Goal: Transaction & Acquisition: Obtain resource

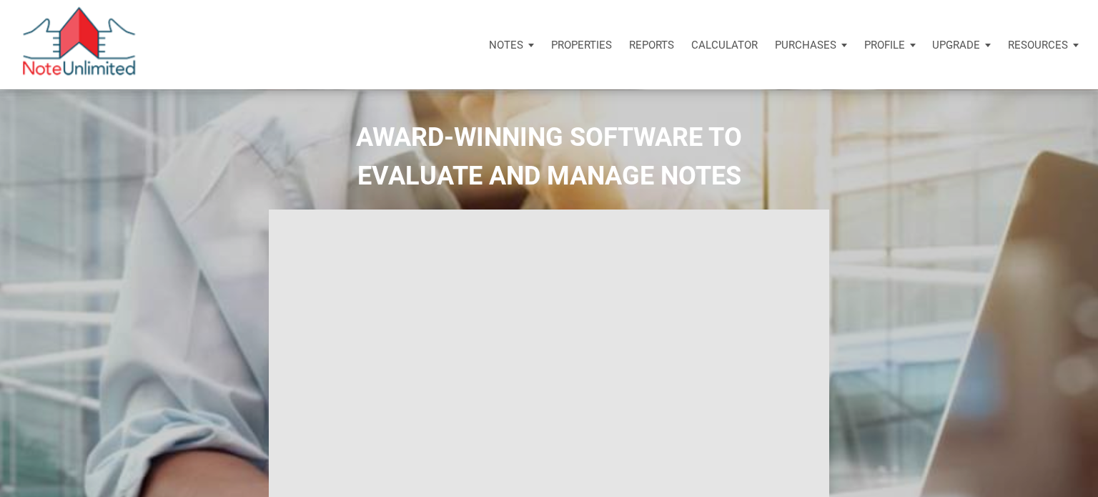
select select
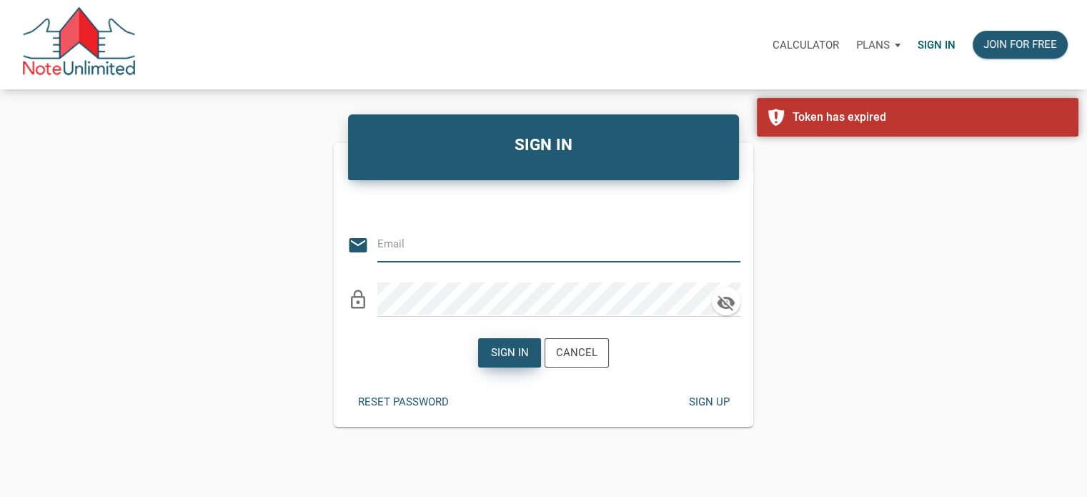
type input "Notes@colonialfundinggroup.com"
click at [505, 347] on div "Sign in" at bounding box center [510, 353] width 38 height 16
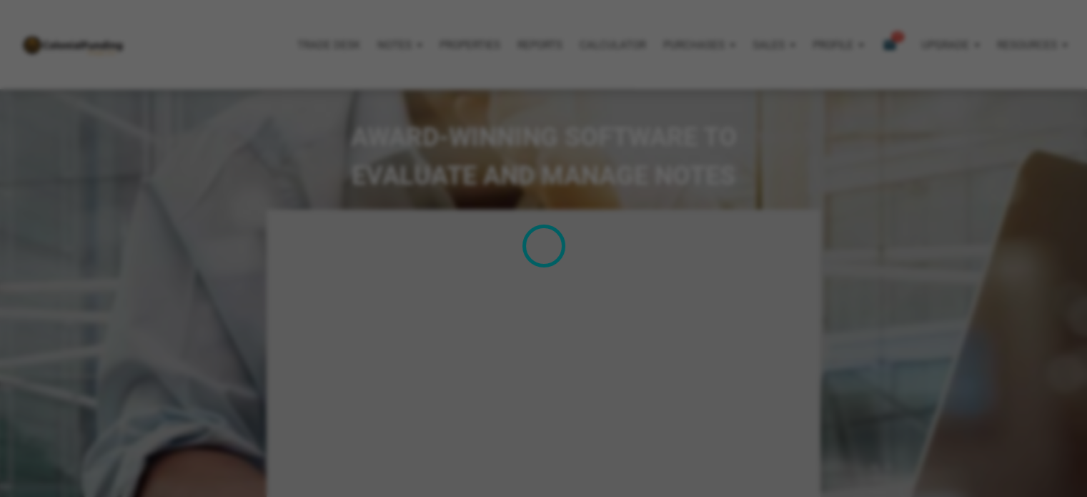
type input "Introduction to new features"
select select
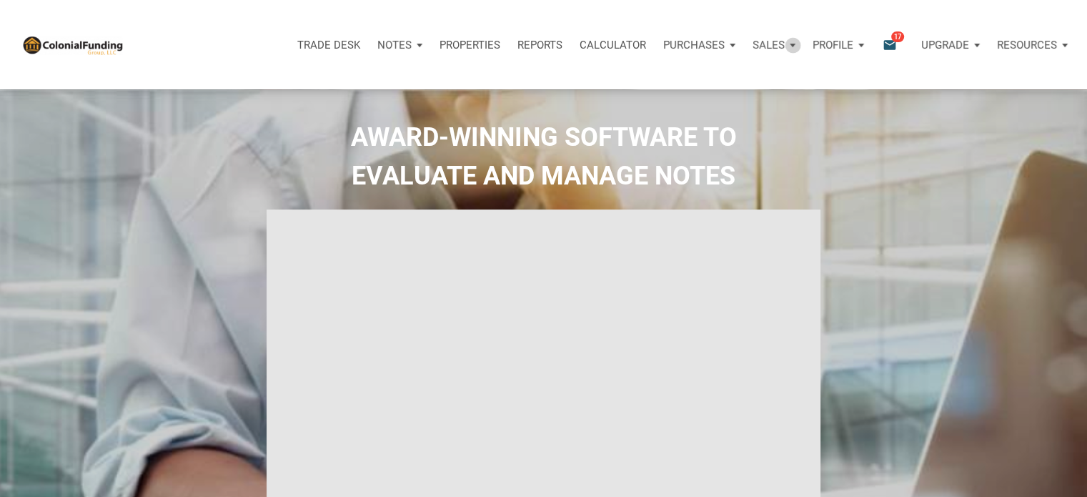
click at [793, 45] on div "Sales" at bounding box center [774, 45] width 60 height 43
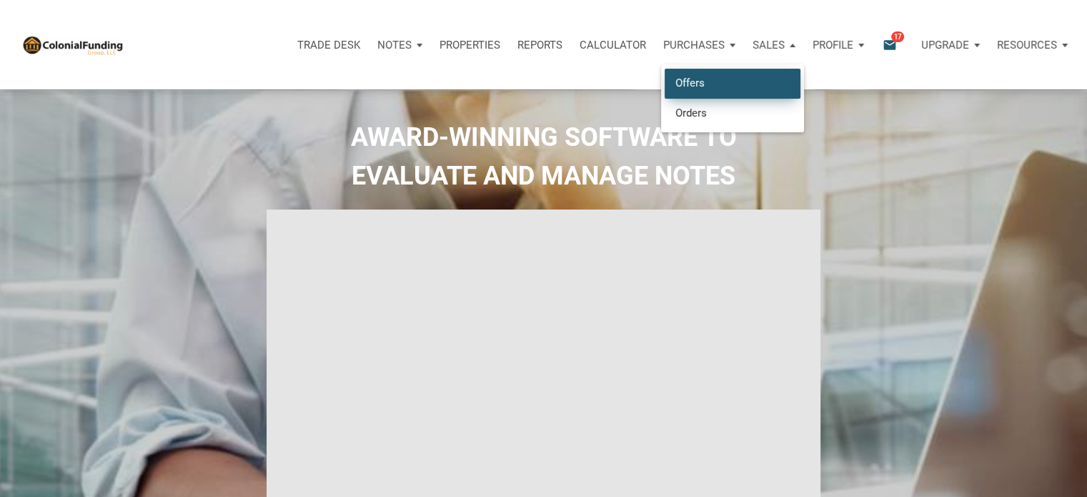
click at [698, 81] on link "Offers" at bounding box center [733, 83] width 136 height 29
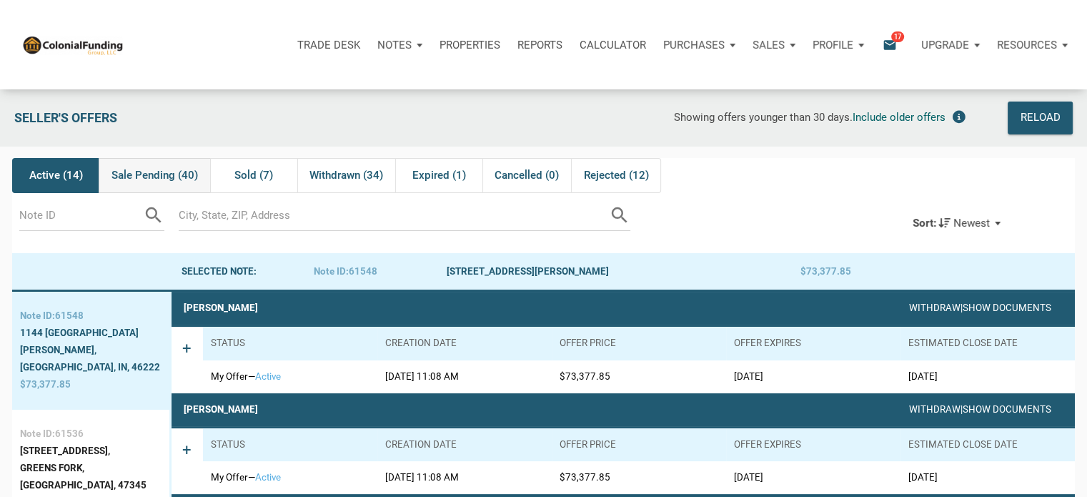
click at [143, 174] on span "Sale Pending (40)" at bounding box center [155, 175] width 87 height 17
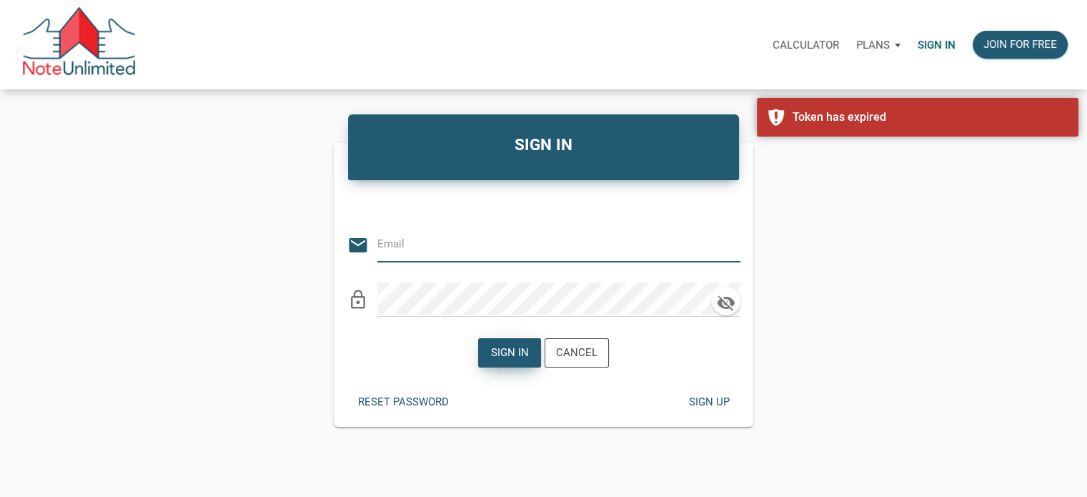
type input "Notes@colonialfundinggroup.com"
click at [499, 347] on div "Sign in" at bounding box center [510, 353] width 38 height 16
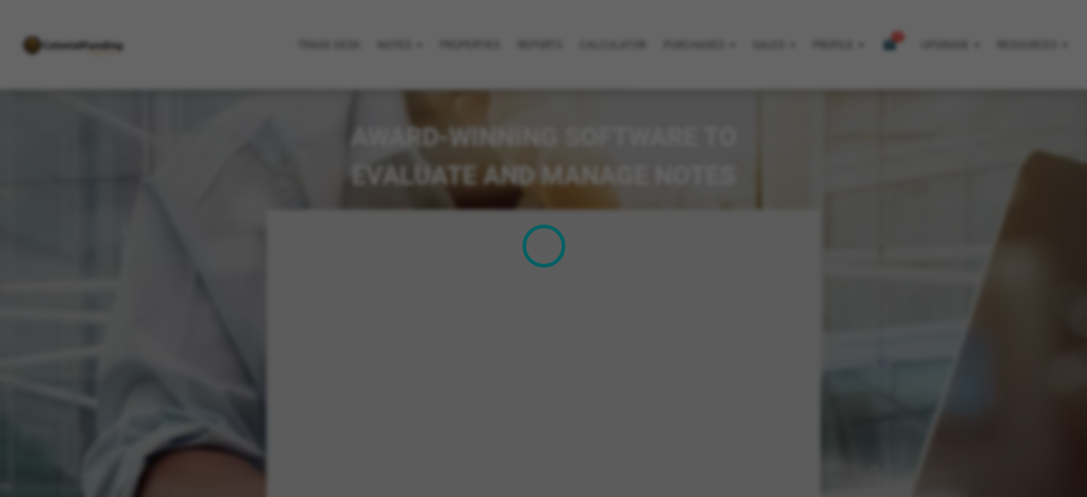
type input "Introduction to new features"
select select
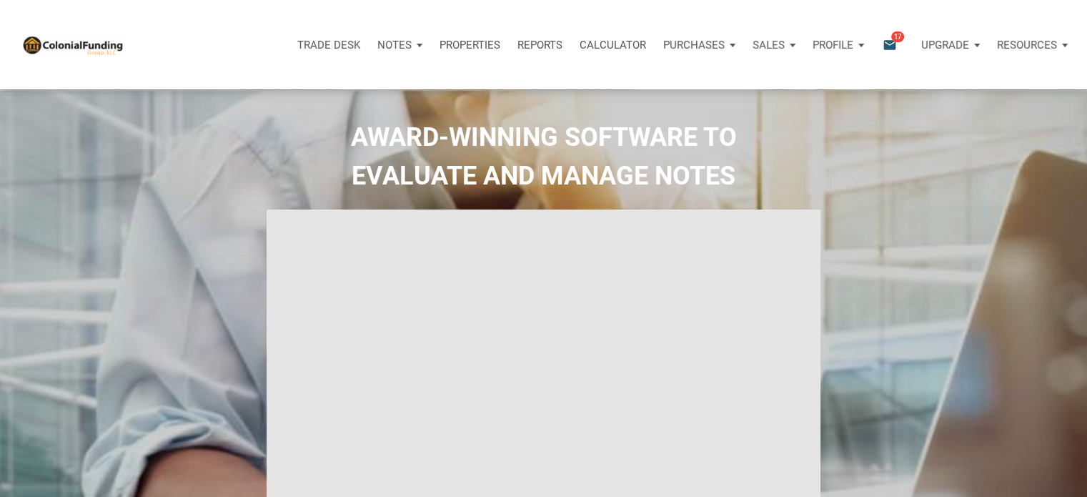
click at [785, 46] on div "Sales" at bounding box center [774, 45] width 60 height 43
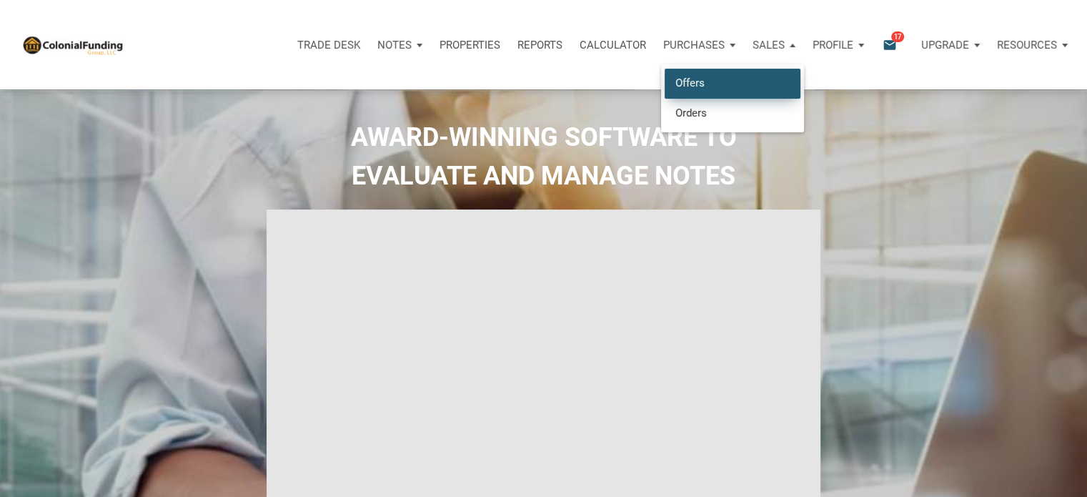
click at [691, 76] on link "Offers" at bounding box center [733, 83] width 136 height 29
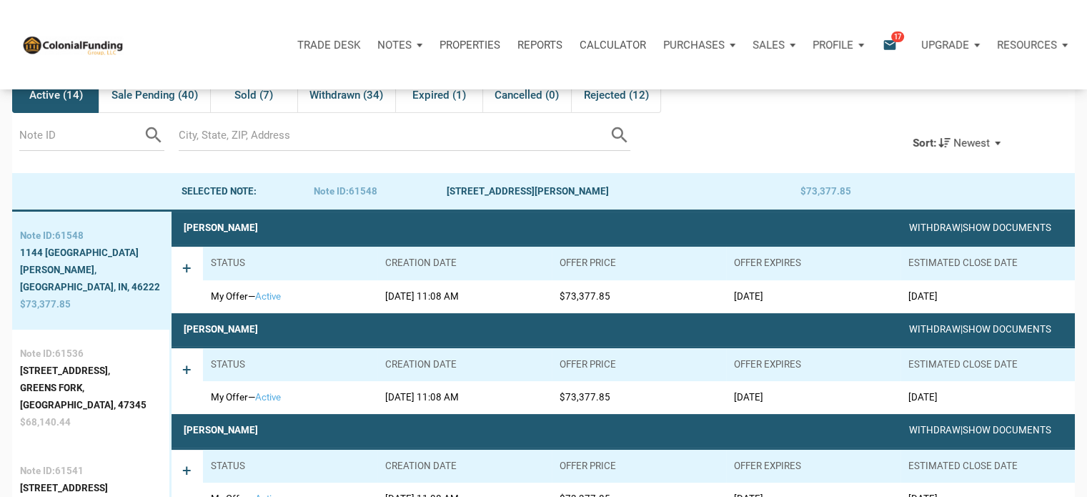
scroll to position [99, 0]
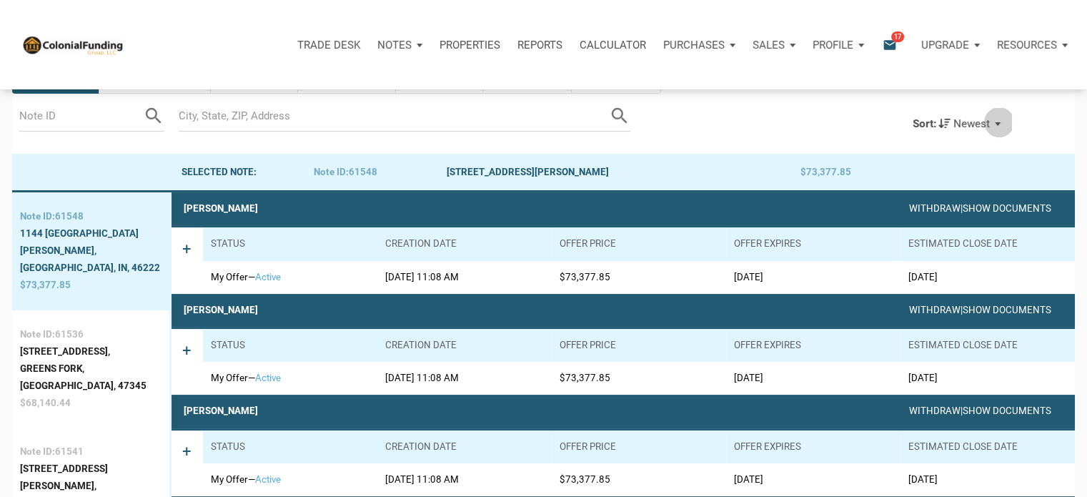
click at [1000, 122] on div "Sort: Newest" at bounding box center [957, 123] width 112 height 31
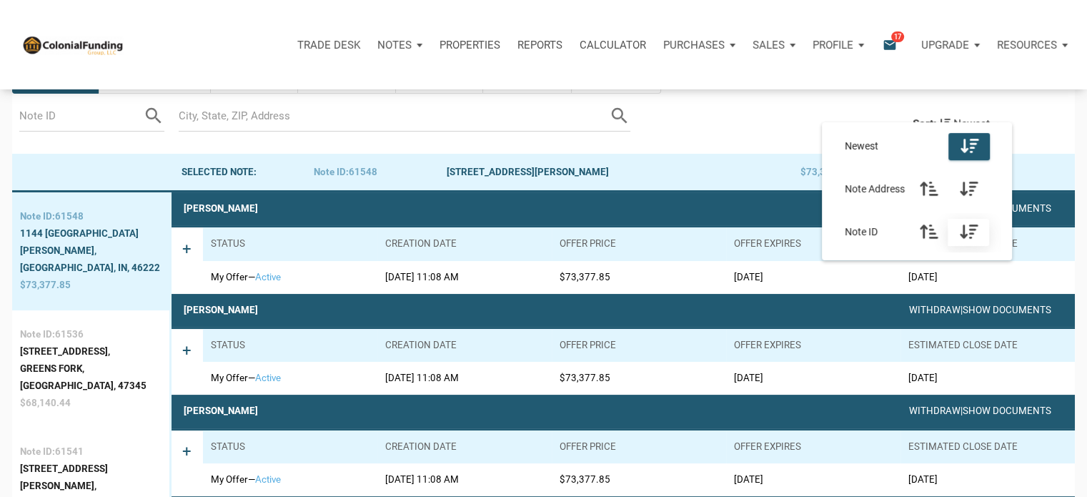
click at [970, 228] on icon "button" at bounding box center [969, 232] width 18 height 16
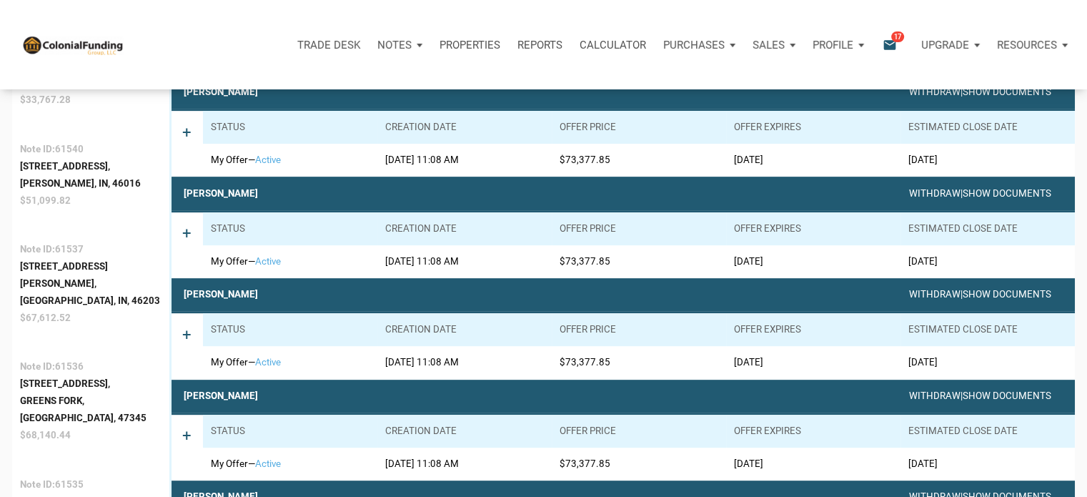
scroll to position [538, 0]
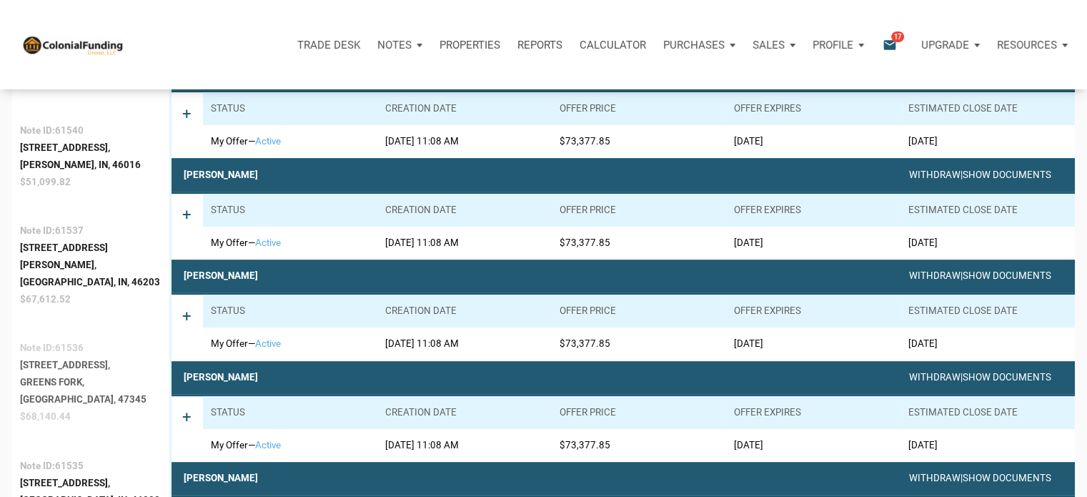
click at [49, 374] on div "Greens Fork, [GEOGRAPHIC_DATA], 47345" at bounding box center [91, 391] width 142 height 34
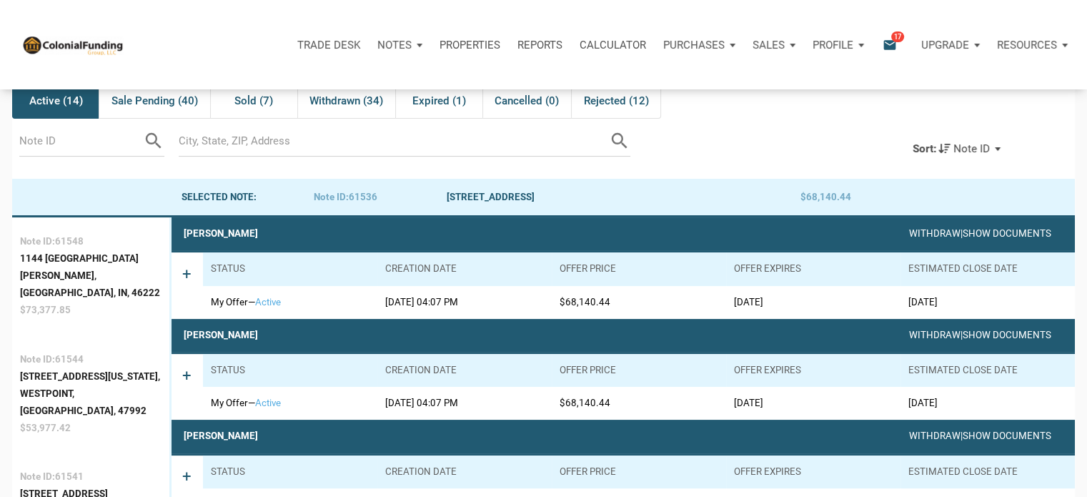
scroll to position [0, 0]
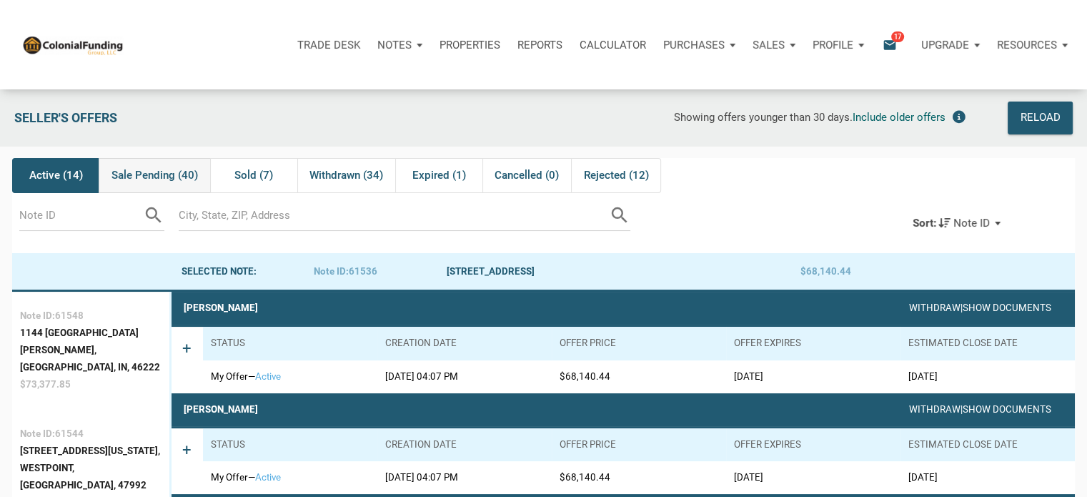
click at [152, 172] on span "Sale Pending (40)" at bounding box center [155, 175] width 87 height 17
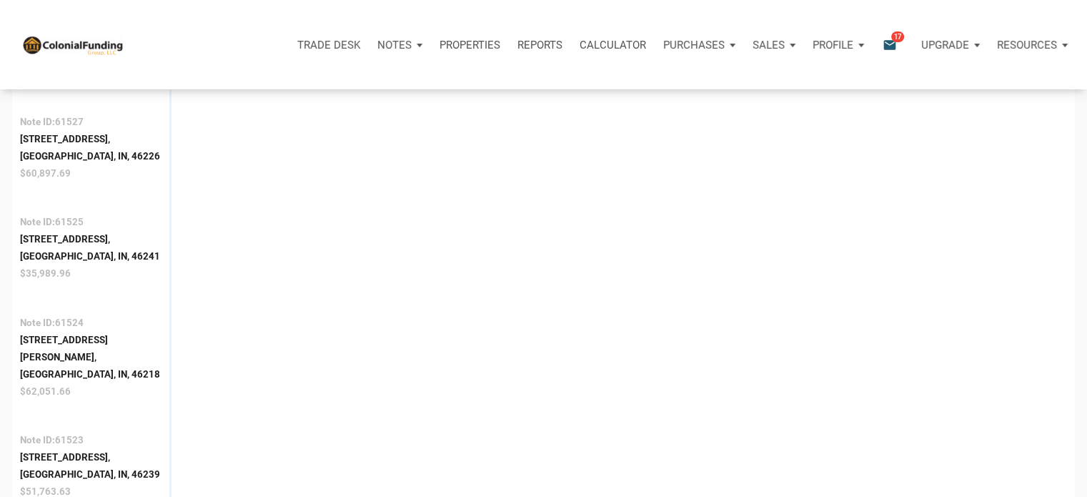
scroll to position [1211, 0]
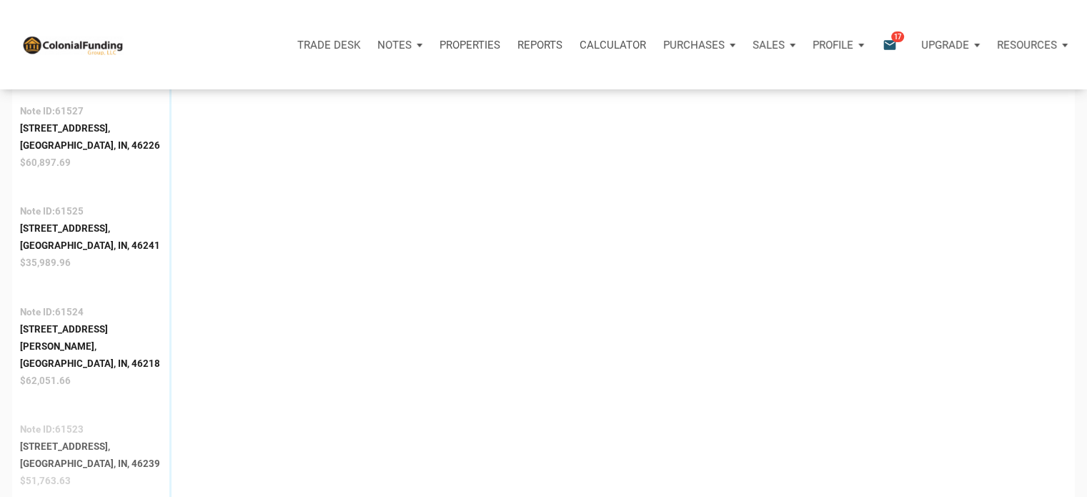
click at [83, 455] on div "[GEOGRAPHIC_DATA], IN, 46239" at bounding box center [90, 463] width 140 height 17
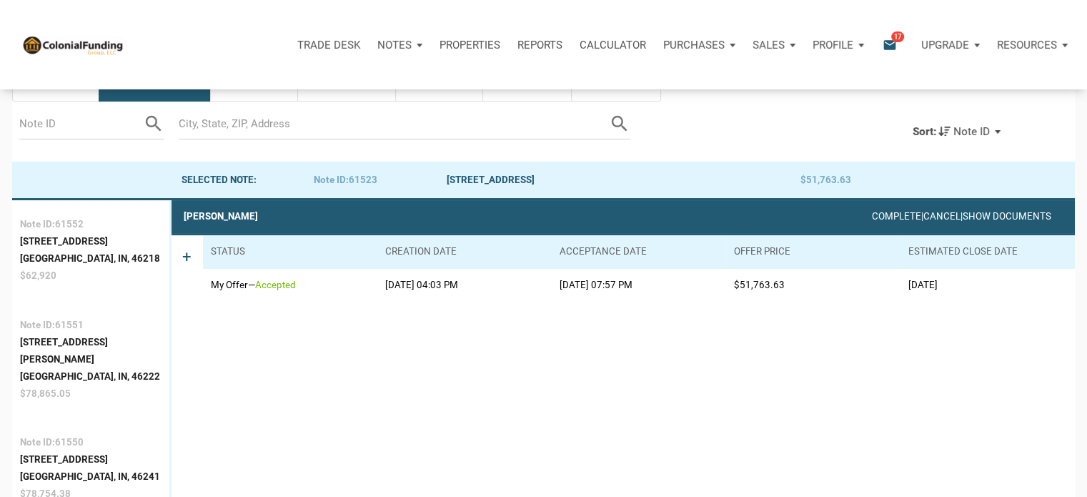
scroll to position [89, 0]
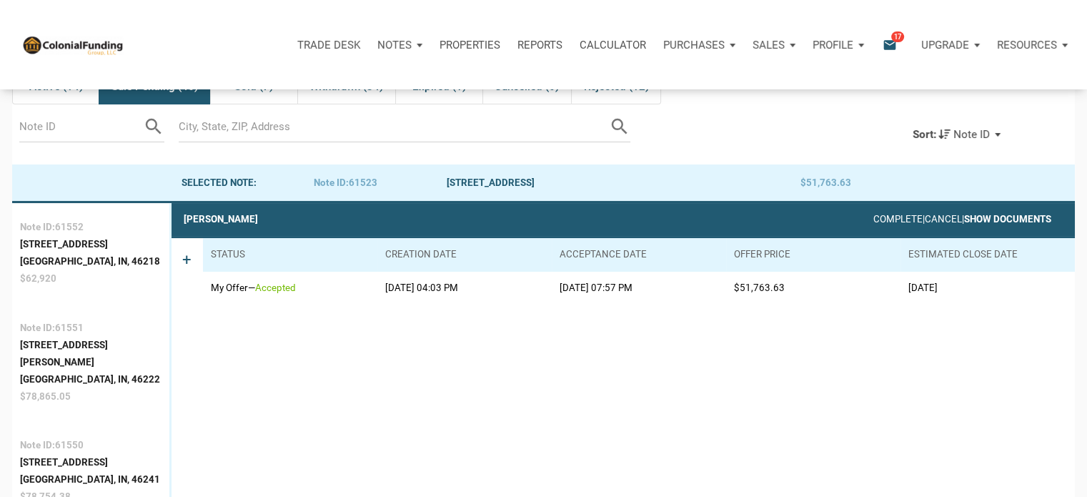
click at [1015, 222] on link "Show Documents" at bounding box center [1008, 219] width 87 height 11
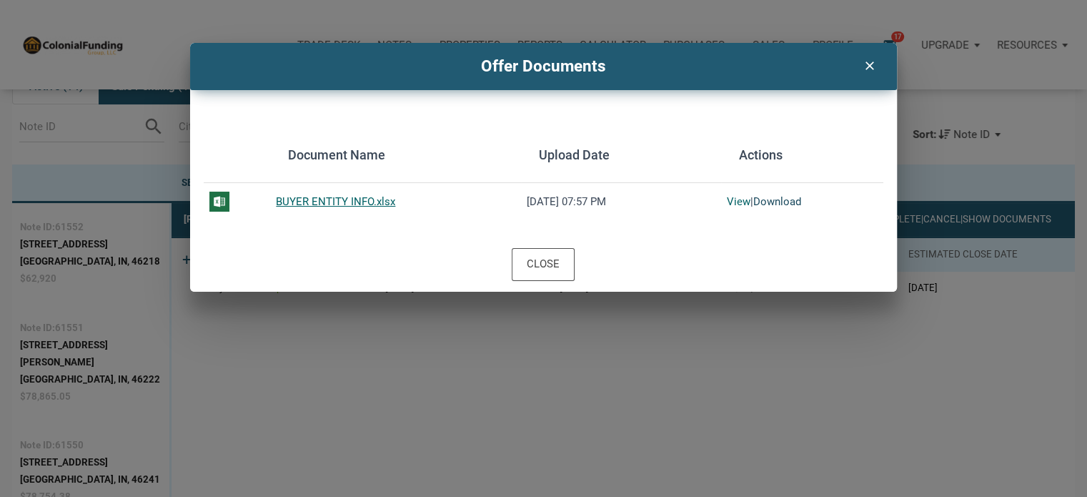
click at [781, 202] on link "Download" at bounding box center [778, 201] width 48 height 13
drag, startPoint x: 556, startPoint y: 260, endPoint x: 723, endPoint y: 305, distance: 173.1
click at [723, 305] on div "Offer Documents clear Document Name Upload Date Actions BUYER ENTITY INFO.xlsx …" at bounding box center [543, 248] width 1087 height 497
click at [773, 202] on link "Download" at bounding box center [778, 201] width 48 height 13
click at [869, 67] on icon "clear" at bounding box center [869, 63] width 17 height 19
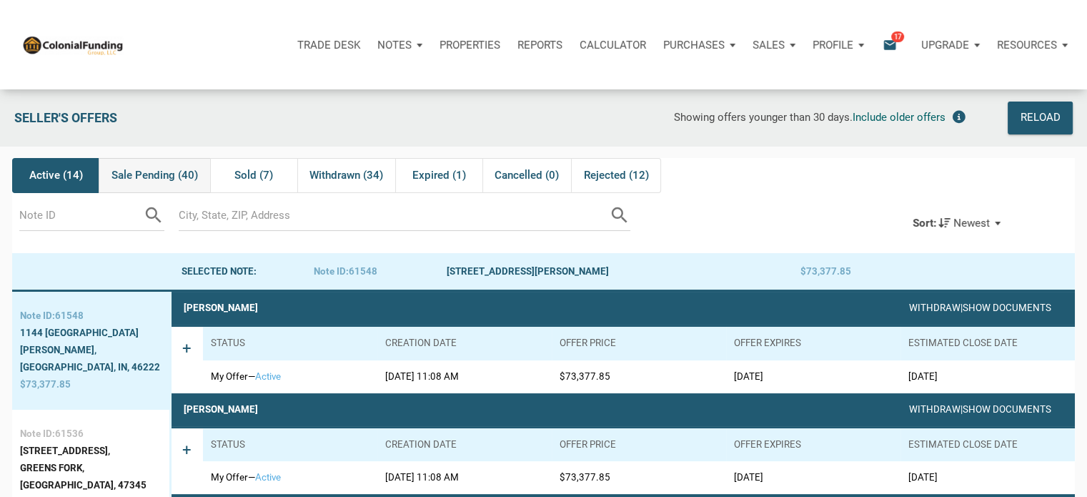
click at [157, 172] on span "Sale Pending (40)" at bounding box center [155, 175] width 87 height 17
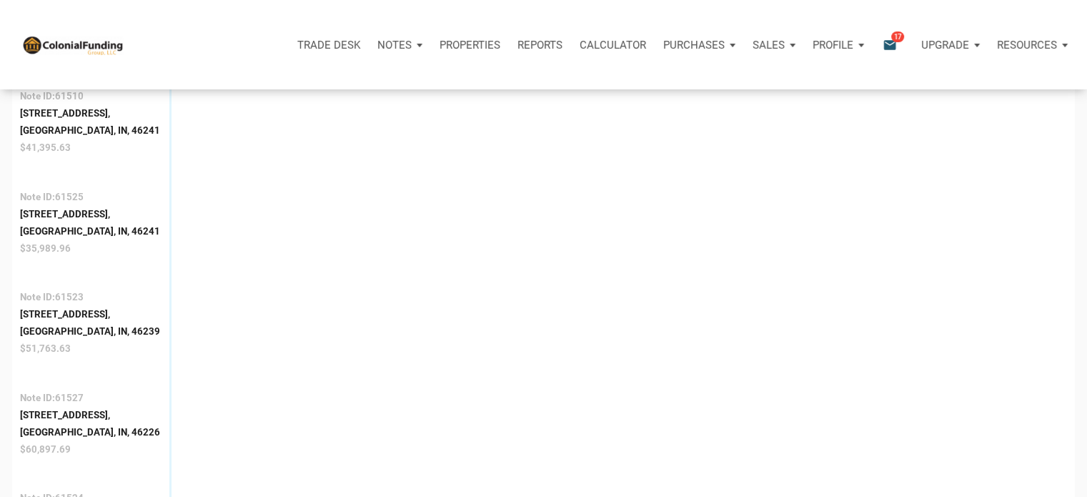
scroll to position [767, 0]
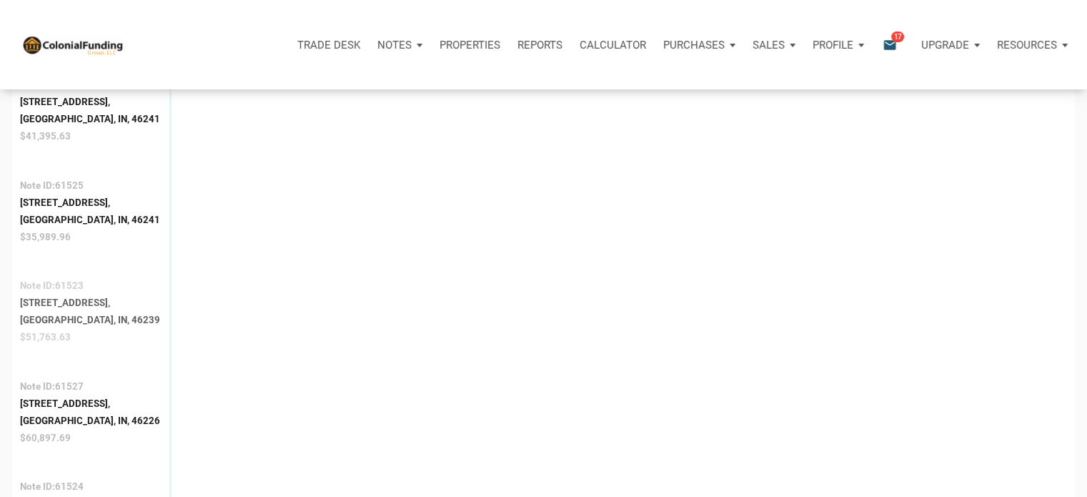
click at [51, 312] on div "[GEOGRAPHIC_DATA], IN, 46239" at bounding box center [90, 320] width 140 height 17
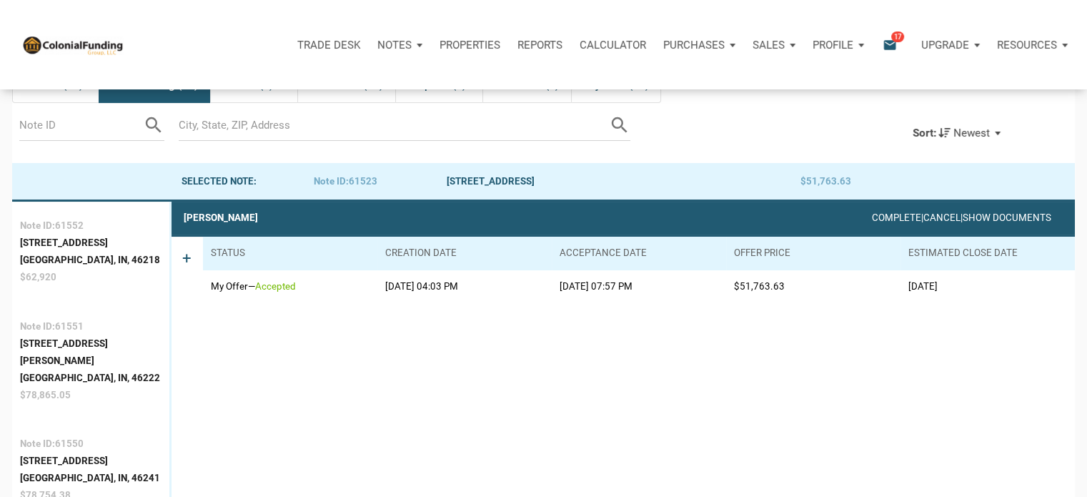
scroll to position [89, 0]
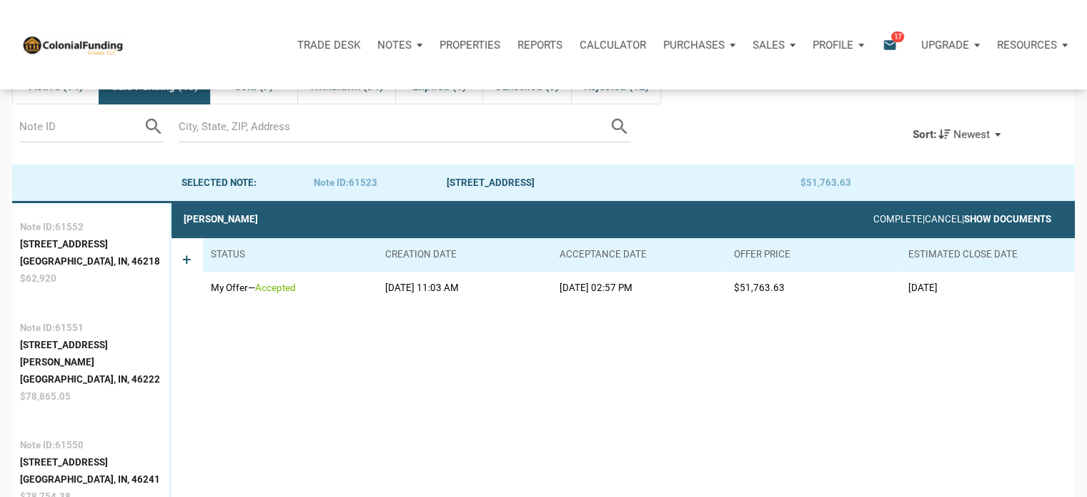
click at [997, 217] on link "Show Documents" at bounding box center [1008, 219] width 87 height 11
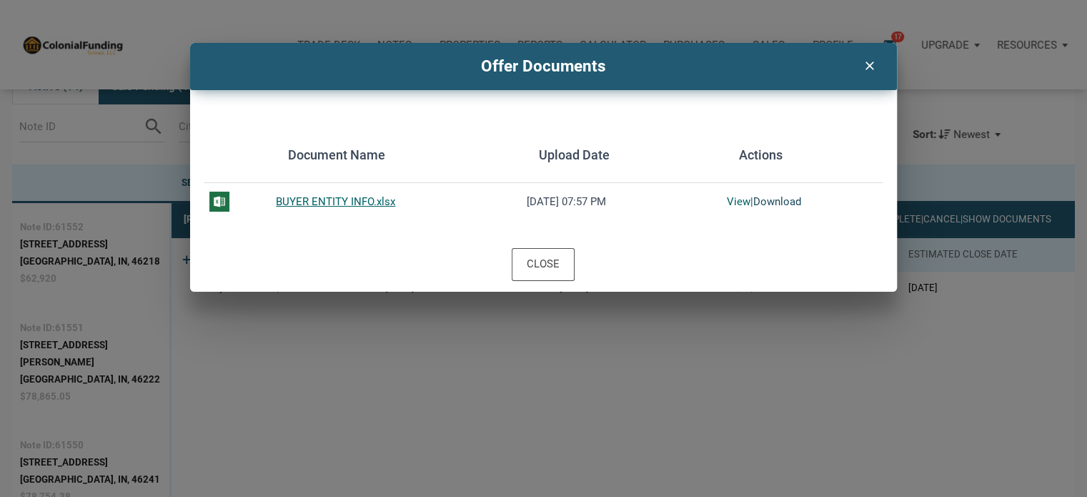
click at [767, 202] on link "Download" at bounding box center [778, 201] width 48 height 13
click at [769, 204] on link "Download" at bounding box center [778, 201] width 48 height 13
click at [854, 75] on div "clear" at bounding box center [870, 63] width 36 height 27
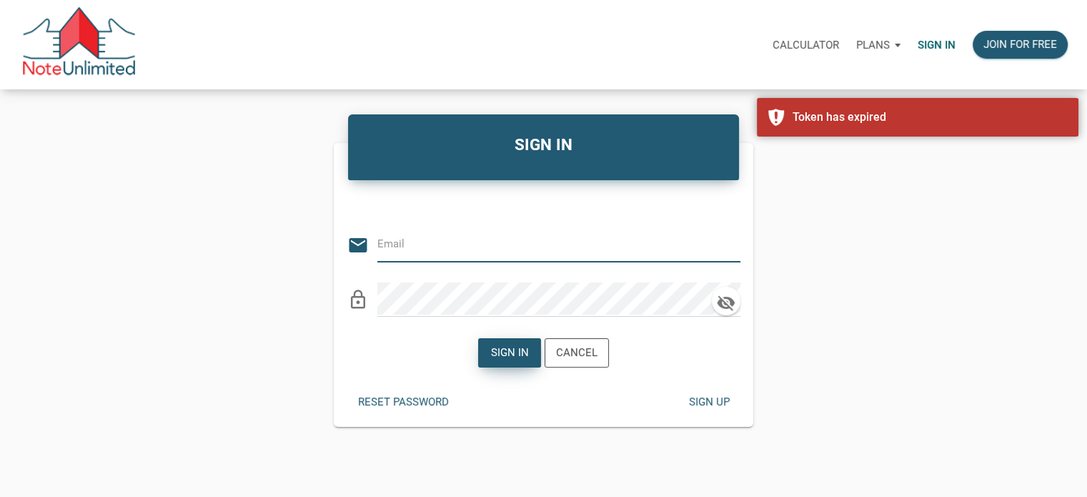
type input "[EMAIL_ADDRESS][DOMAIN_NAME]"
click at [505, 355] on div "Sign in" at bounding box center [510, 353] width 38 height 16
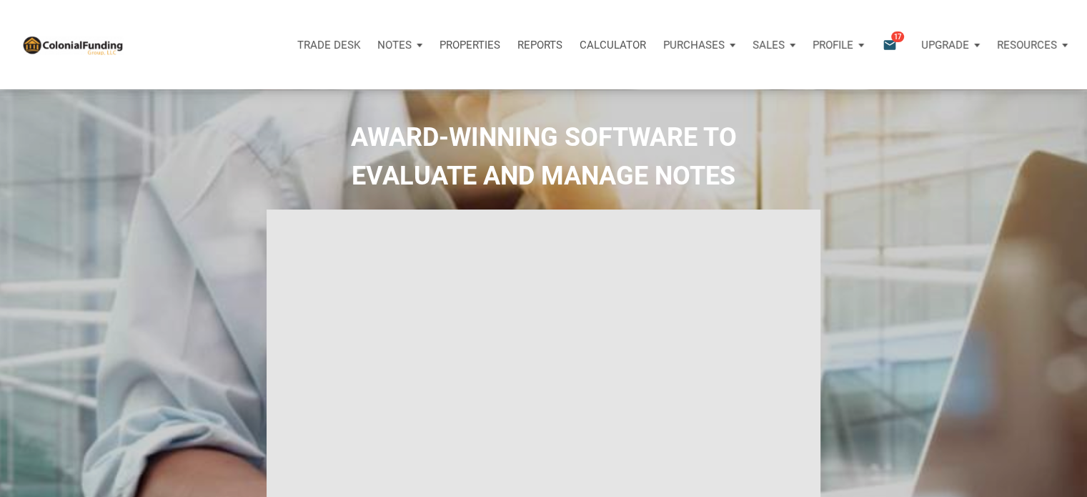
type input "Introduction to new features"
select select
click at [781, 43] on p "Sales" at bounding box center [769, 45] width 32 height 13
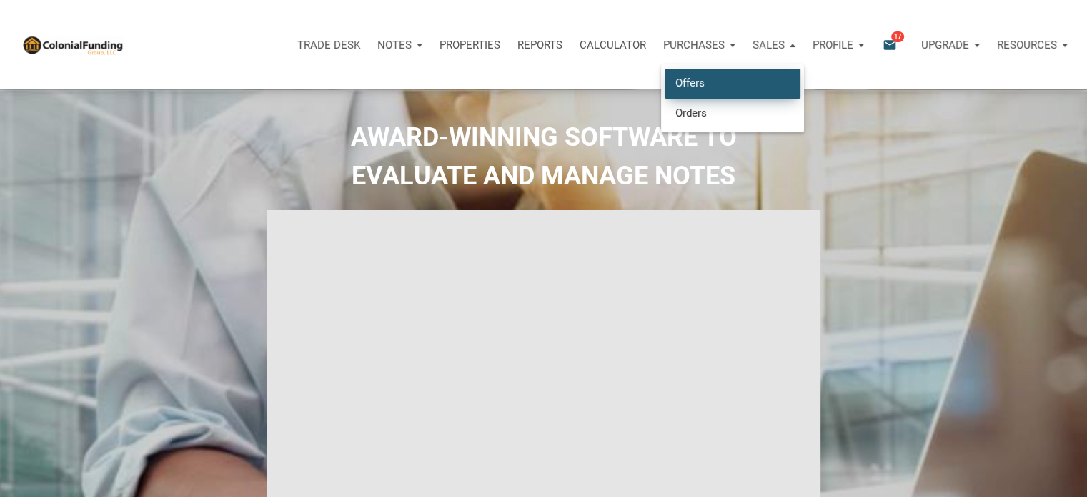
click at [675, 83] on link "Offers" at bounding box center [733, 83] width 136 height 29
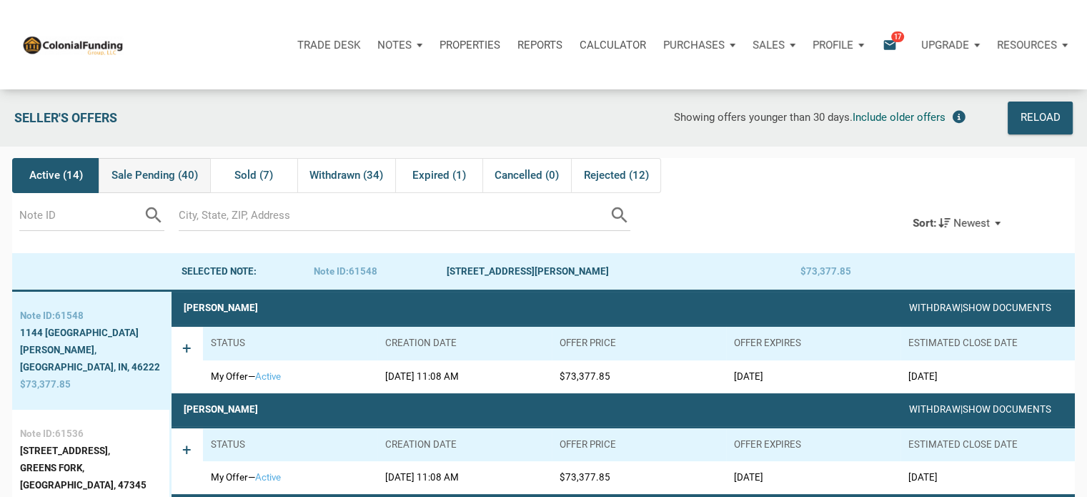
click at [148, 174] on span "Sale Pending (40)" at bounding box center [155, 175] width 87 height 17
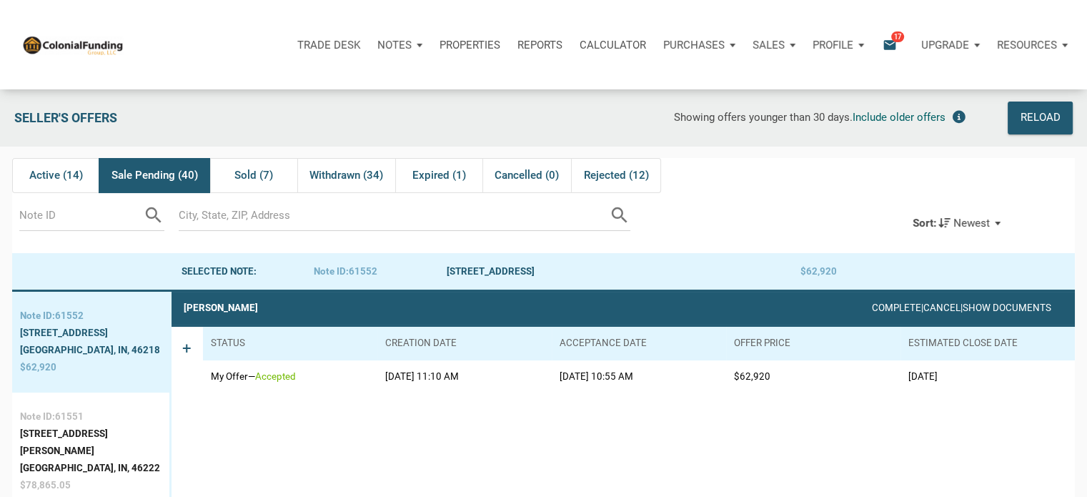
click at [998, 225] on div "Sort: Newest" at bounding box center [957, 222] width 112 height 31
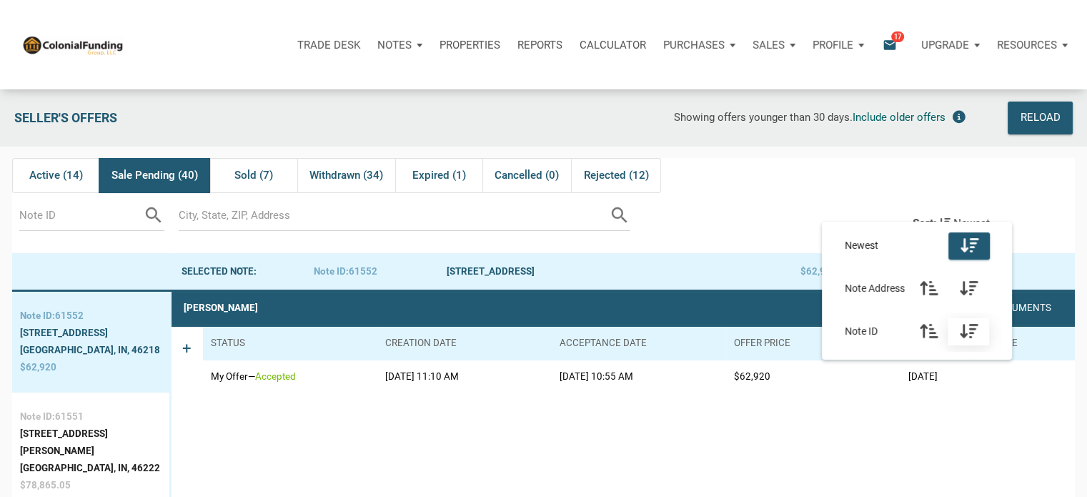
click at [970, 328] on icon "button" at bounding box center [969, 331] width 18 height 16
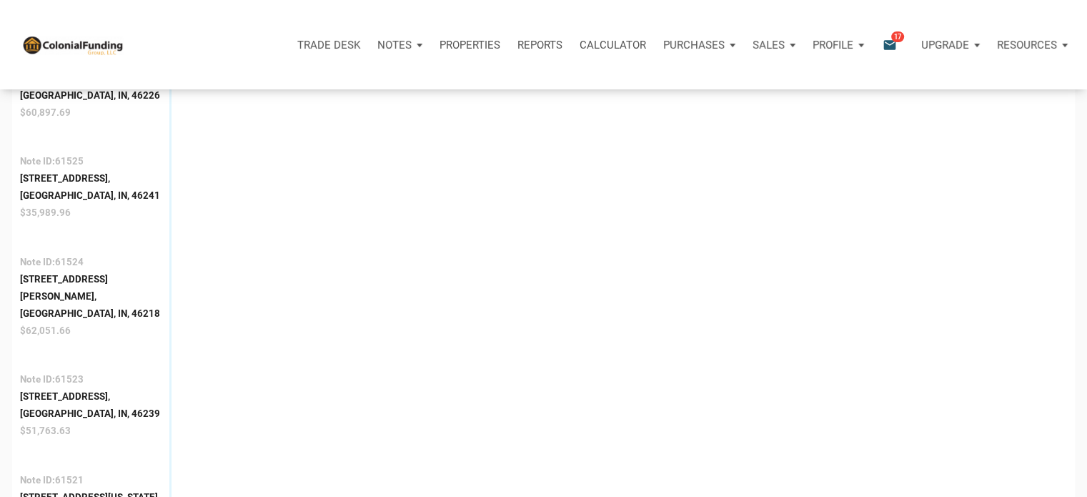
scroll to position [1289, 0]
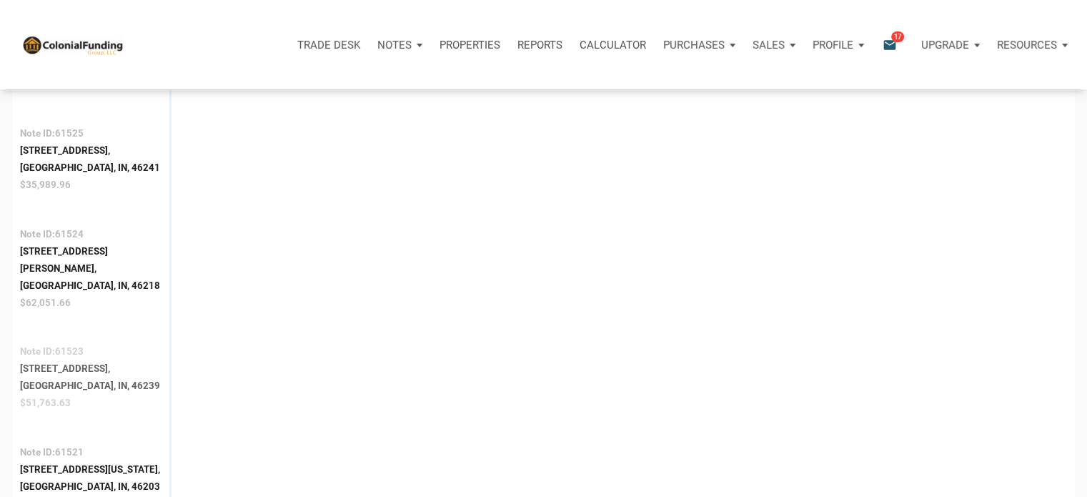
click at [47, 378] on div "[GEOGRAPHIC_DATA], IN, 46239" at bounding box center [90, 386] width 140 height 17
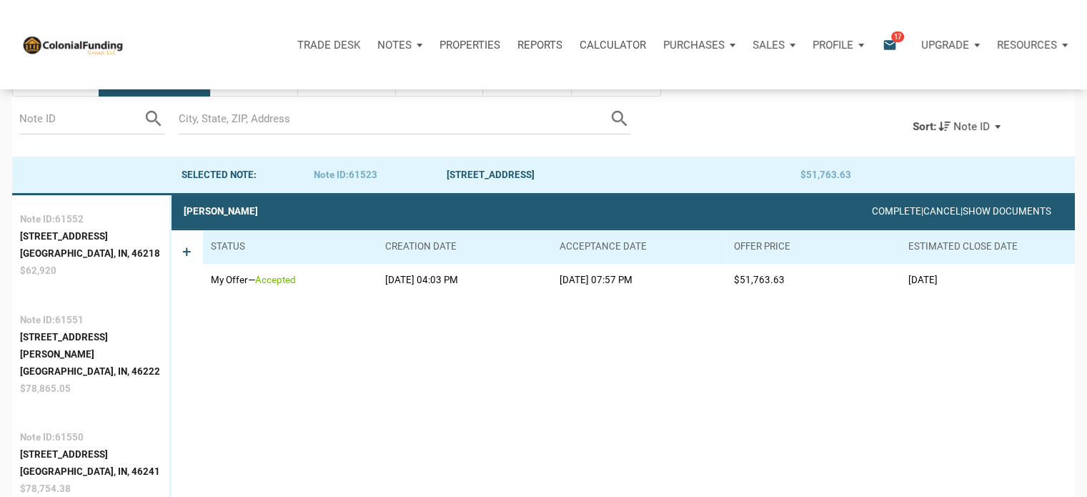
scroll to position [89, 0]
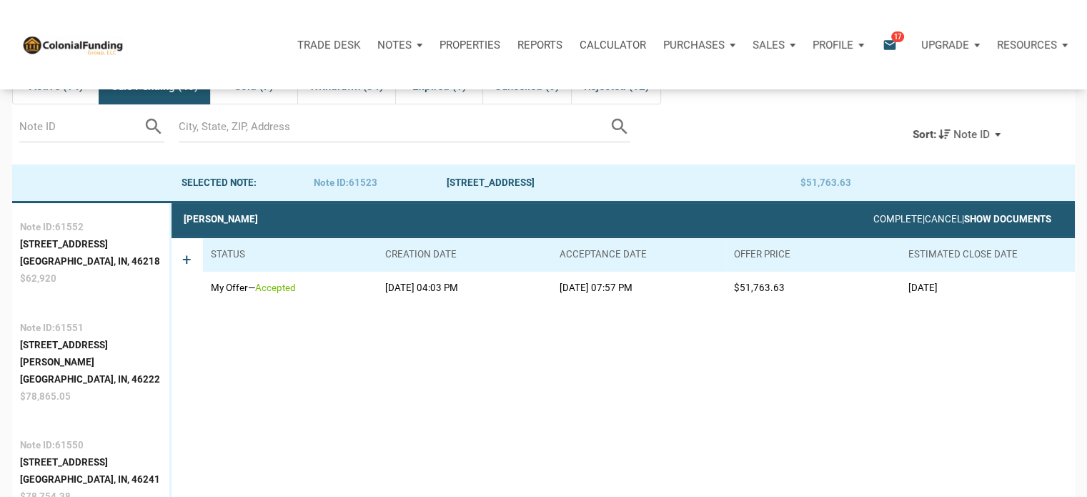
click at [982, 217] on link "Show Documents" at bounding box center [1008, 219] width 87 height 11
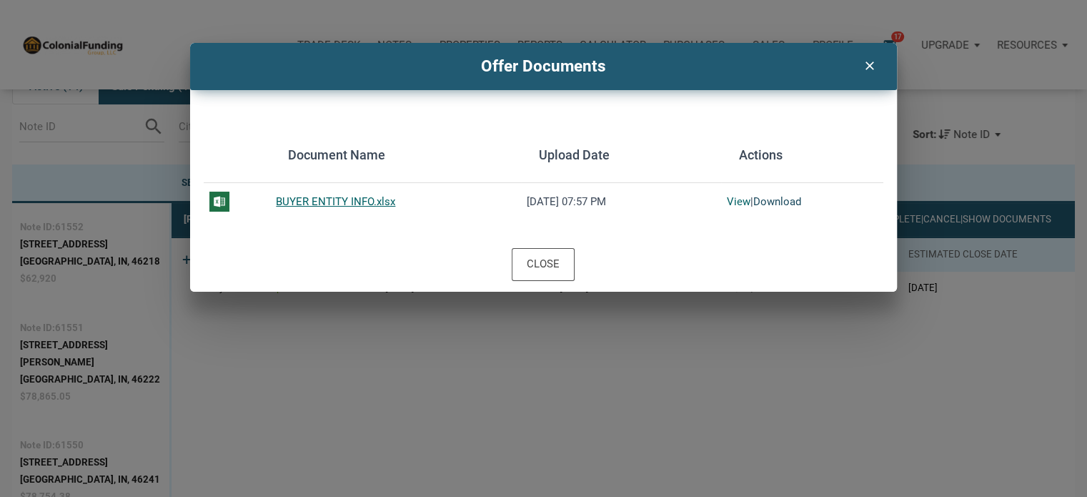
click at [761, 202] on link "Download" at bounding box center [778, 201] width 48 height 13
click at [865, 67] on icon "clear" at bounding box center [869, 63] width 17 height 19
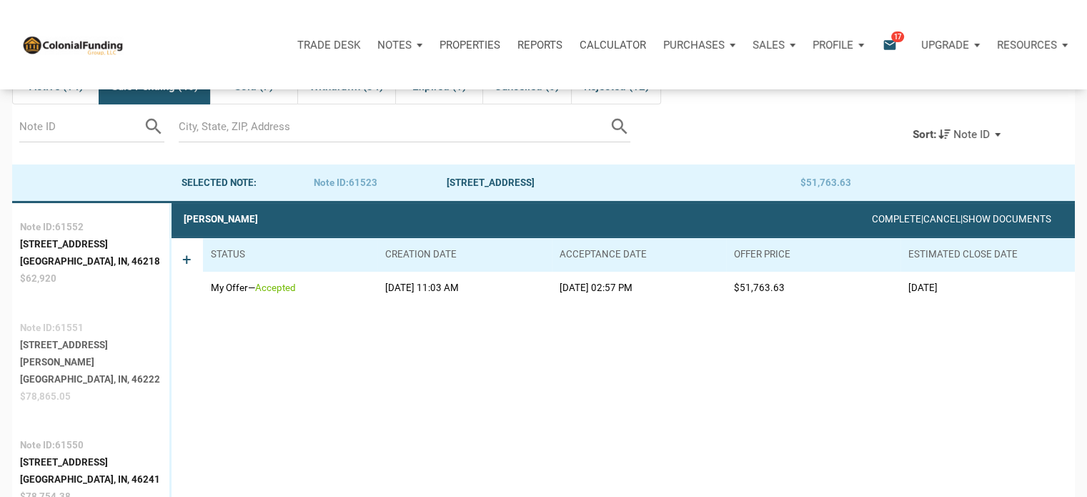
click at [47, 371] on div "[GEOGRAPHIC_DATA], IN, 46222" at bounding box center [91, 379] width 142 height 17
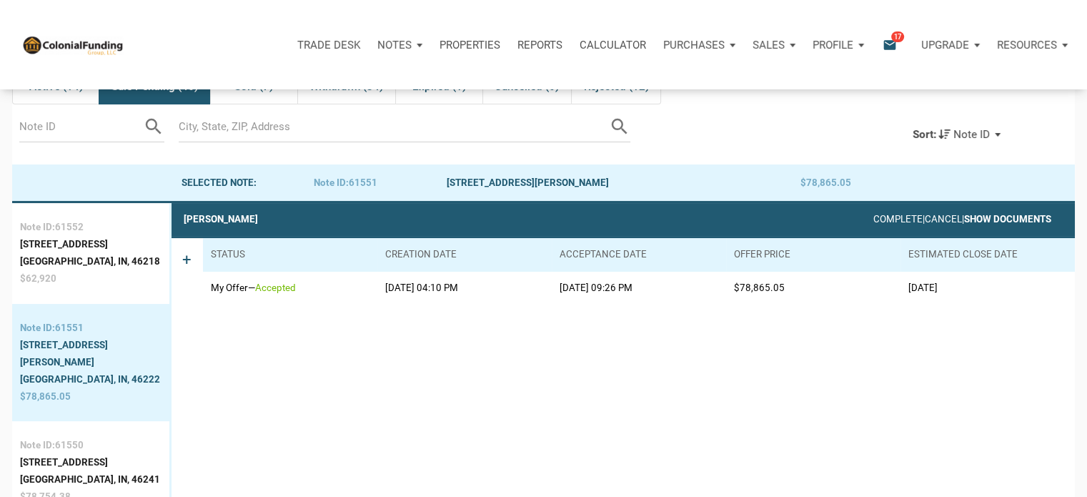
click at [1025, 221] on link "Show Documents" at bounding box center [1008, 219] width 87 height 11
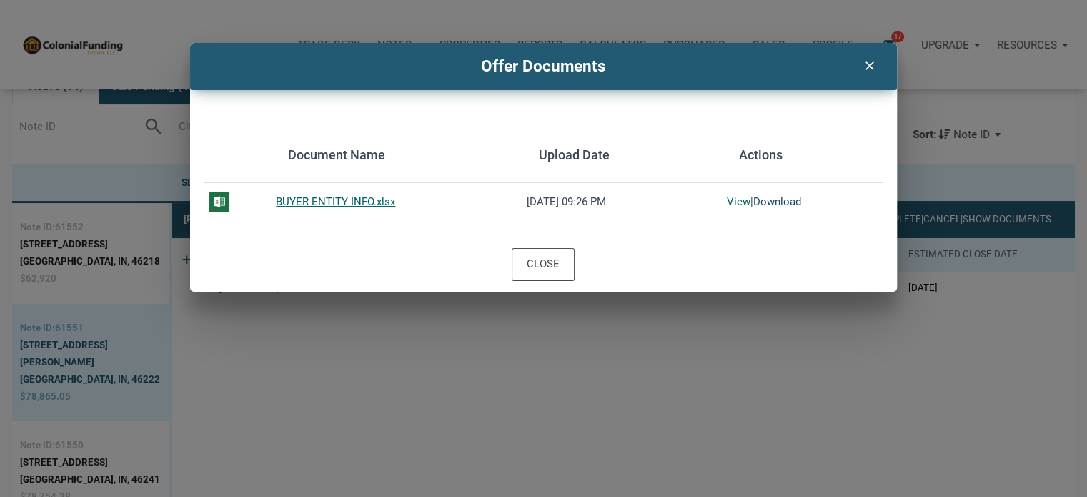
click at [767, 201] on link "Download" at bounding box center [778, 201] width 48 height 13
click at [867, 66] on icon "clear" at bounding box center [869, 63] width 17 height 19
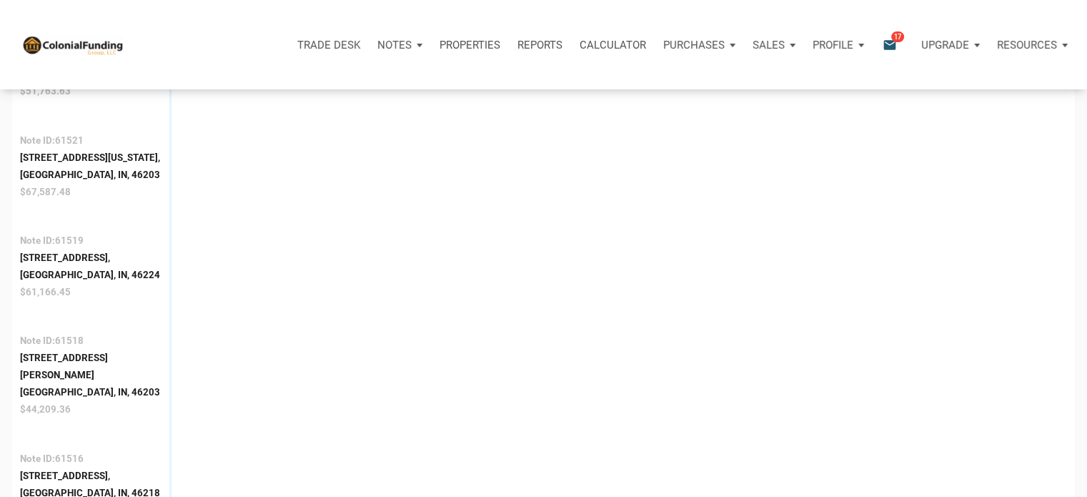
scroll to position [1612, 0]
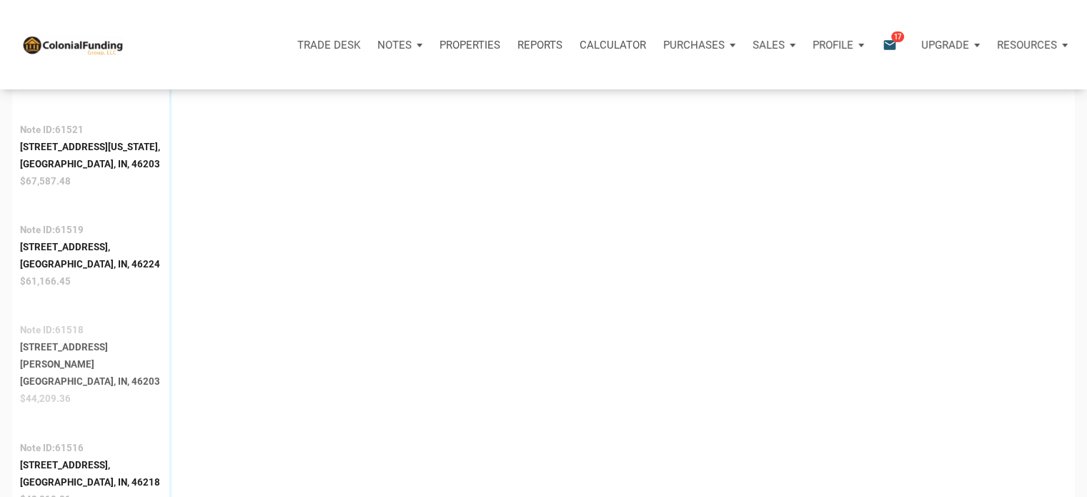
click at [52, 373] on div "[GEOGRAPHIC_DATA], IN, 46203" at bounding box center [91, 381] width 142 height 17
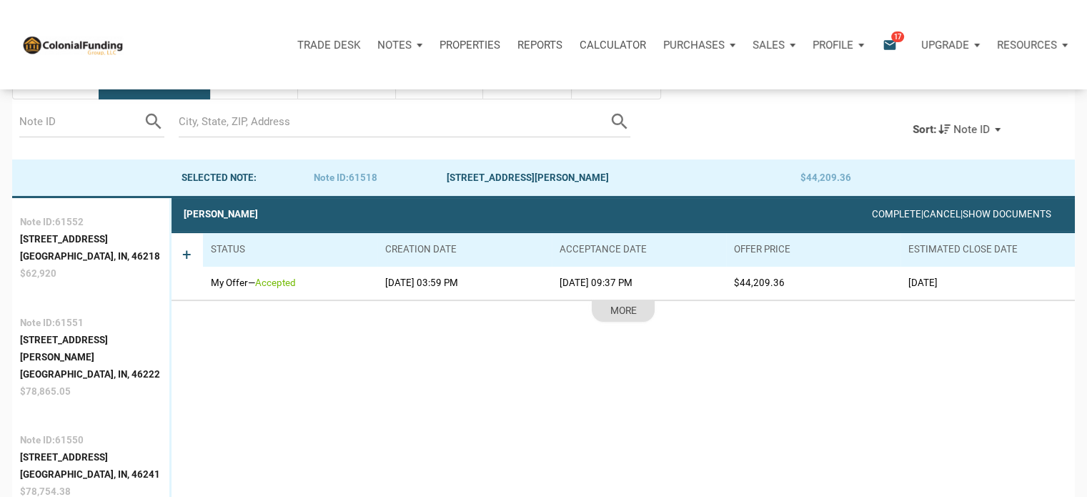
scroll to position [89, 0]
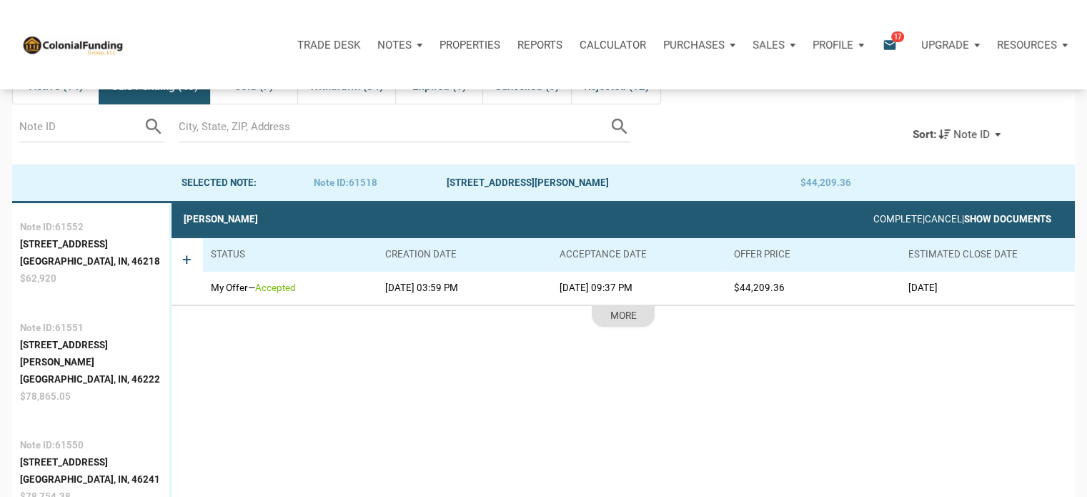
click at [990, 215] on link "Show Documents" at bounding box center [1008, 219] width 87 height 11
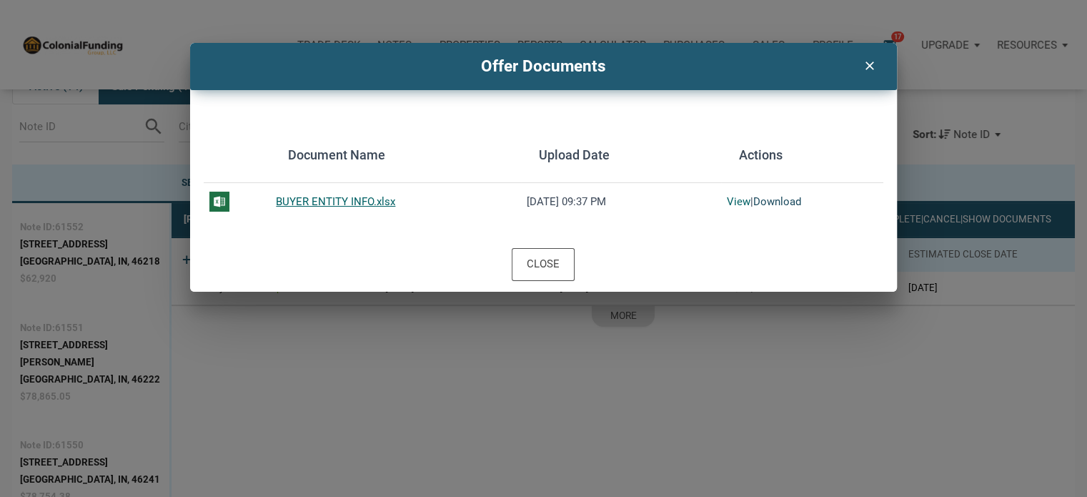
click at [776, 202] on link "Download" at bounding box center [778, 201] width 48 height 13
click at [863, 63] on icon "clear" at bounding box center [869, 63] width 17 height 19
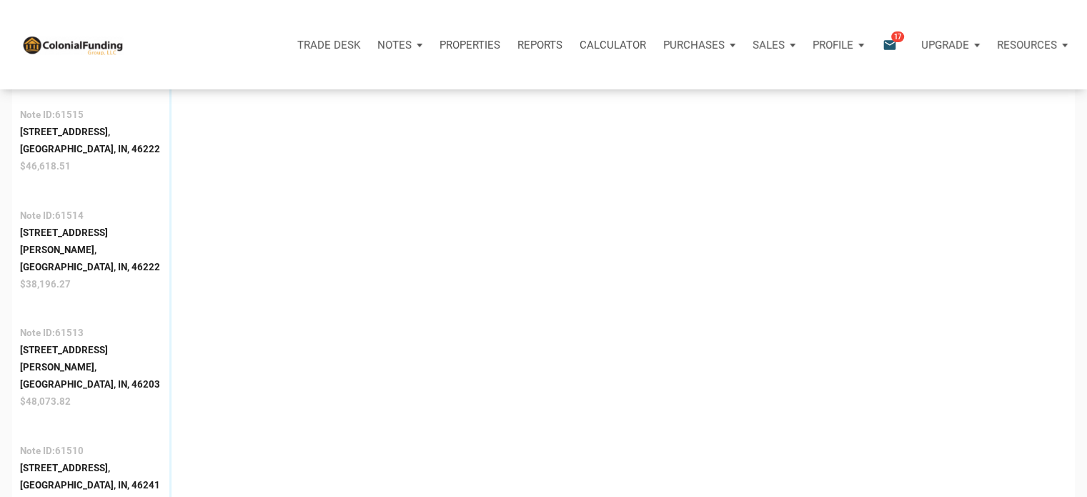
scroll to position [2051, 0]
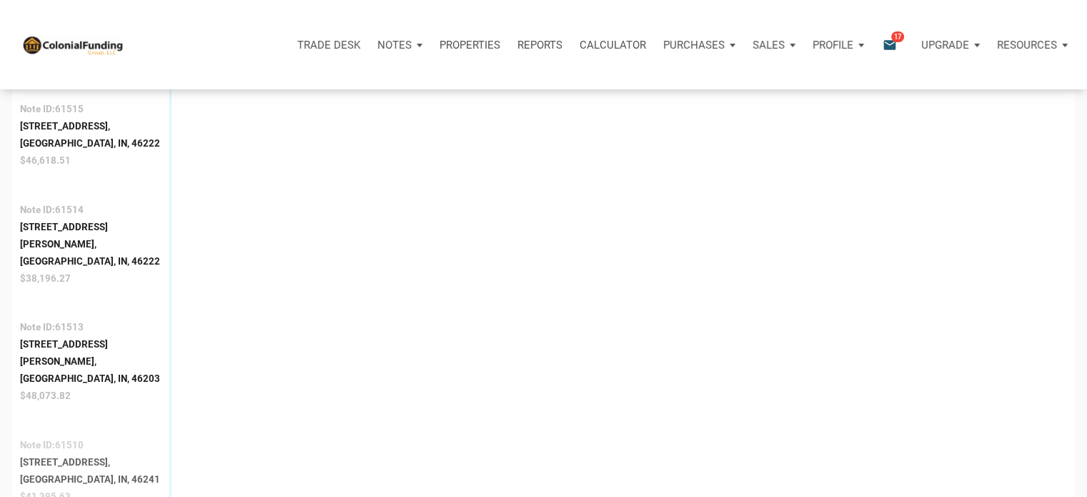
click at [50, 454] on div "[STREET_ADDRESS]," at bounding box center [90, 462] width 140 height 17
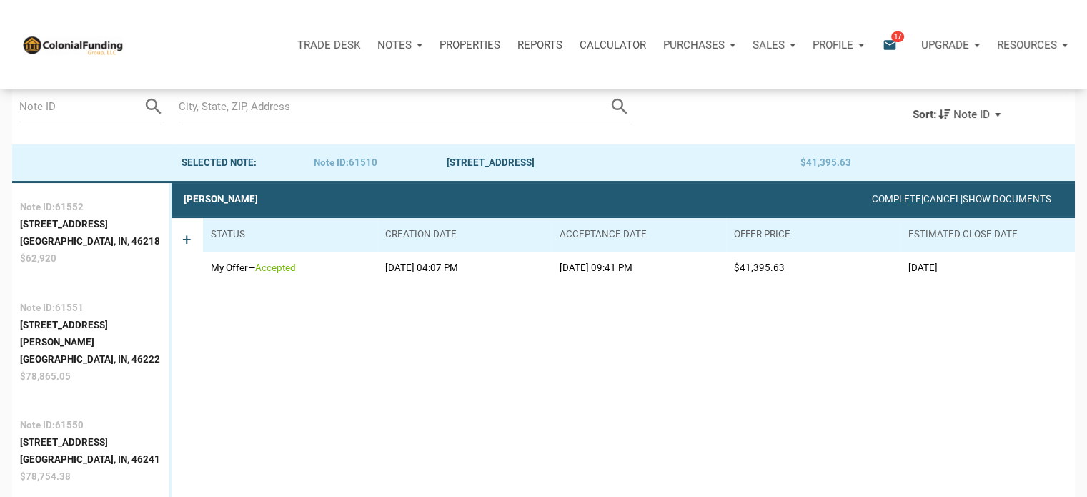
scroll to position [89, 0]
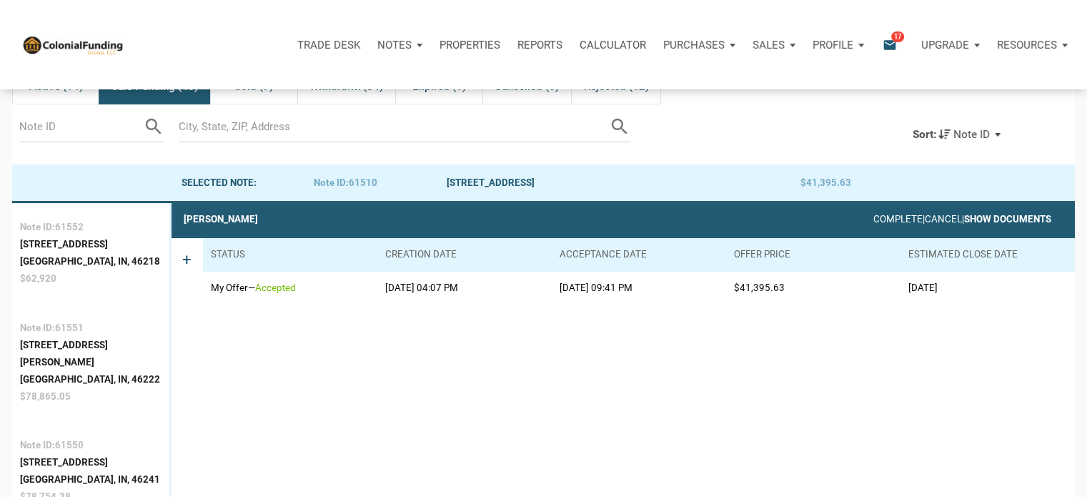
click at [976, 222] on link "Show Documents" at bounding box center [1008, 219] width 87 height 11
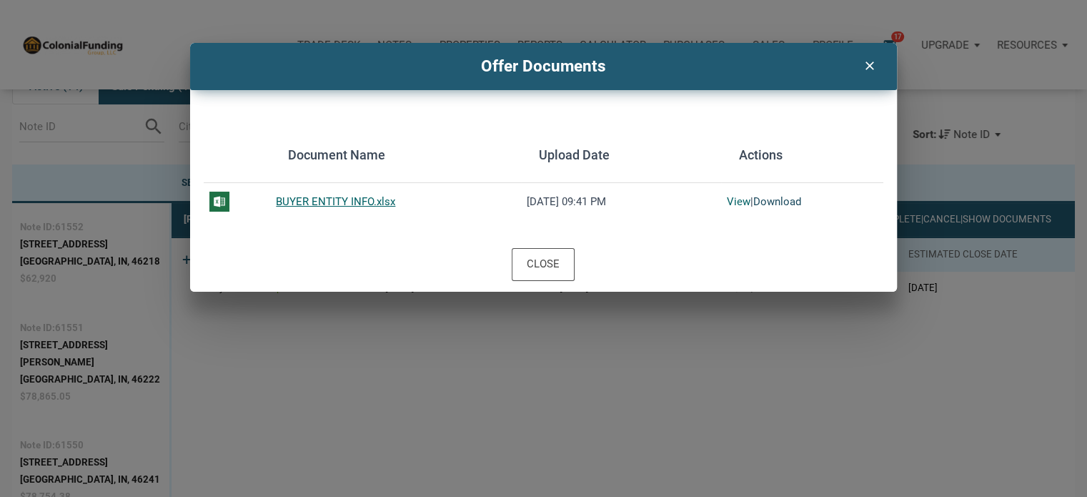
click at [778, 198] on link "Download" at bounding box center [778, 201] width 48 height 13
click at [866, 71] on icon "clear" at bounding box center [869, 63] width 17 height 19
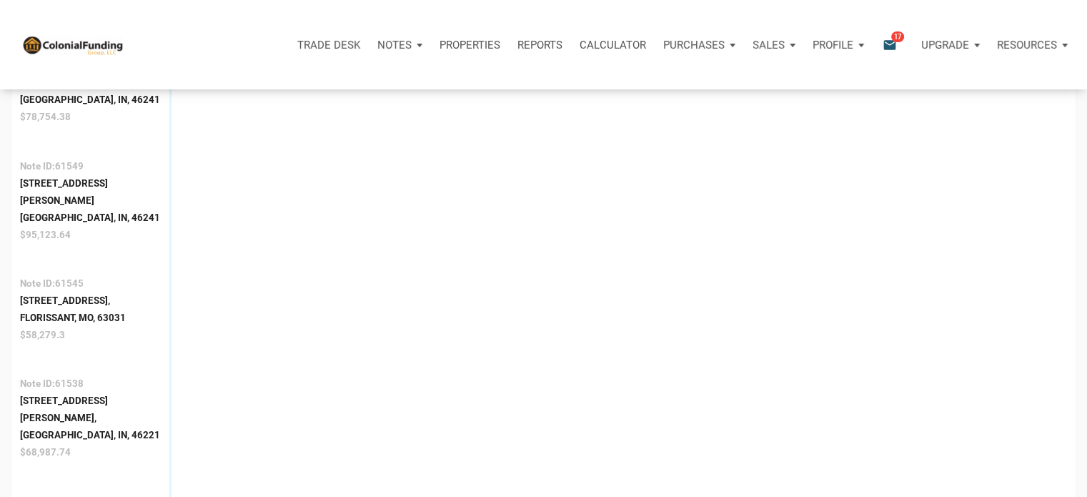
scroll to position [485, 0]
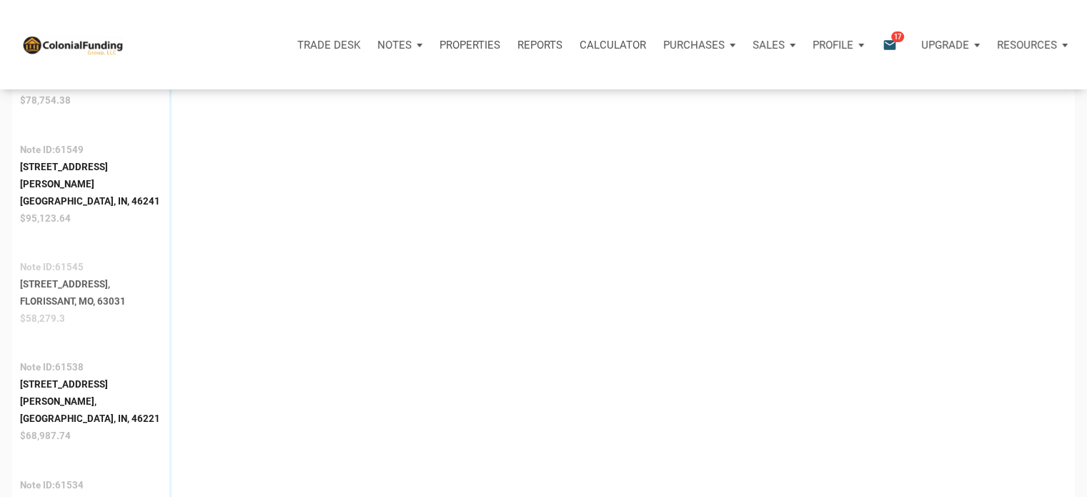
click at [55, 276] on div "[STREET_ADDRESS]," at bounding box center [73, 284] width 106 height 17
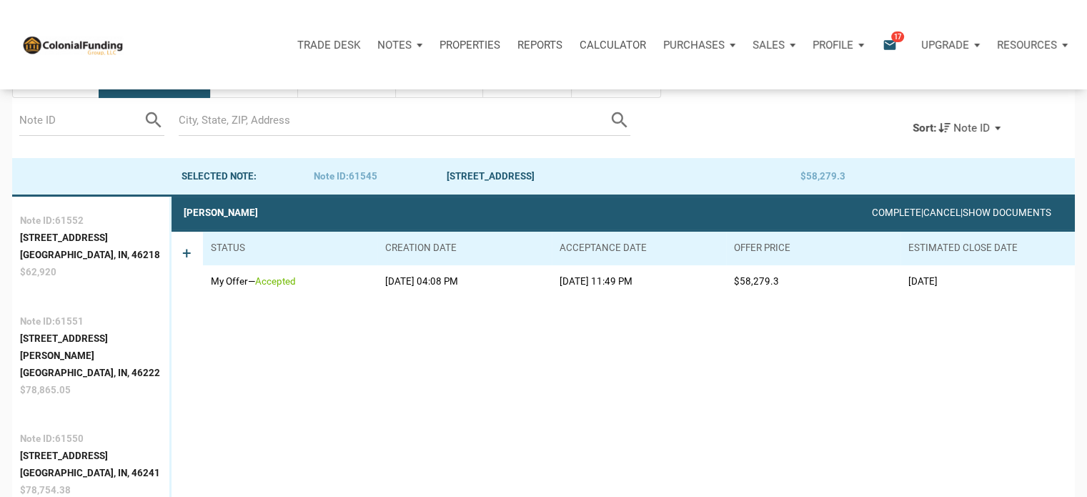
scroll to position [89, 0]
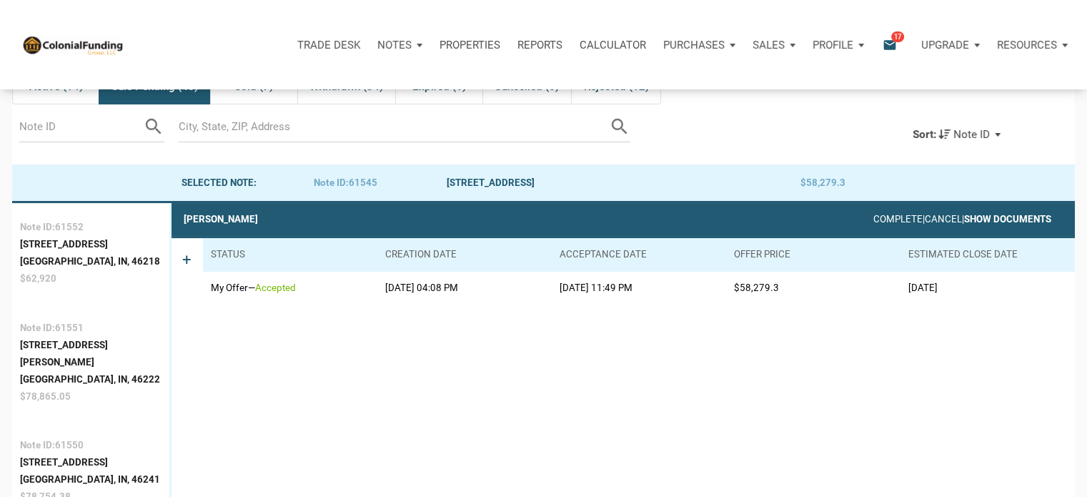
click at [1020, 219] on link "Show Documents" at bounding box center [1008, 219] width 87 height 11
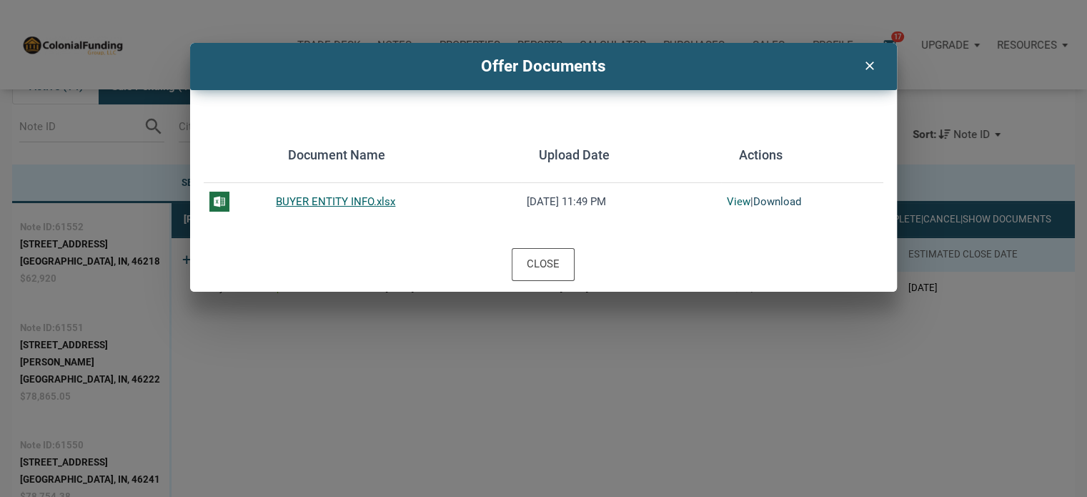
click at [759, 205] on link "Download" at bounding box center [778, 201] width 48 height 13
click at [871, 63] on icon "clear" at bounding box center [869, 63] width 17 height 19
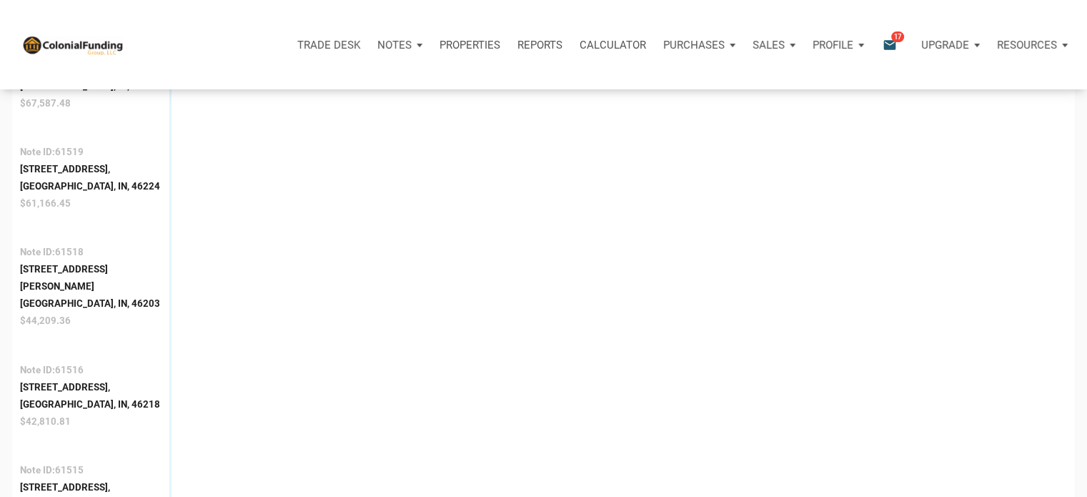
scroll to position [1700, 0]
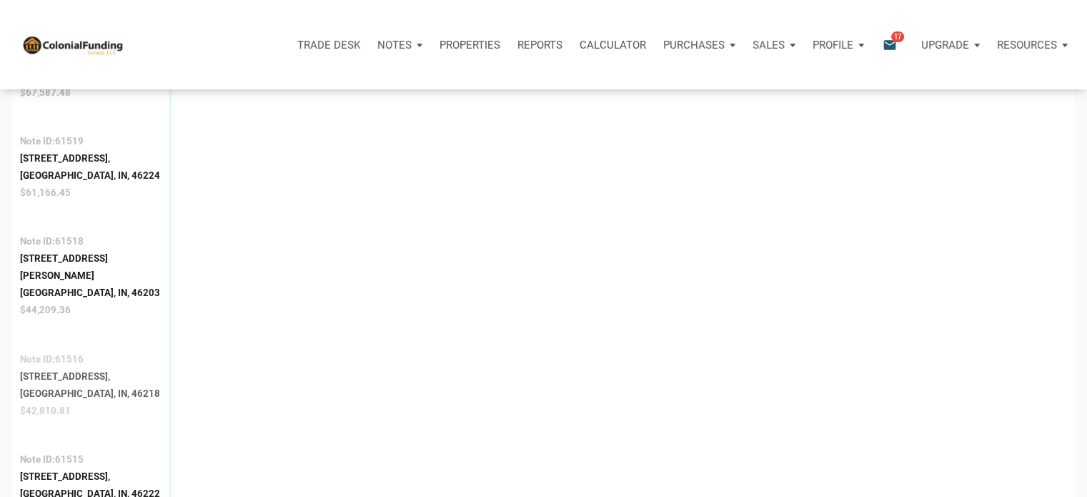
click at [57, 385] on div "[GEOGRAPHIC_DATA], IN, 46218" at bounding box center [90, 393] width 140 height 17
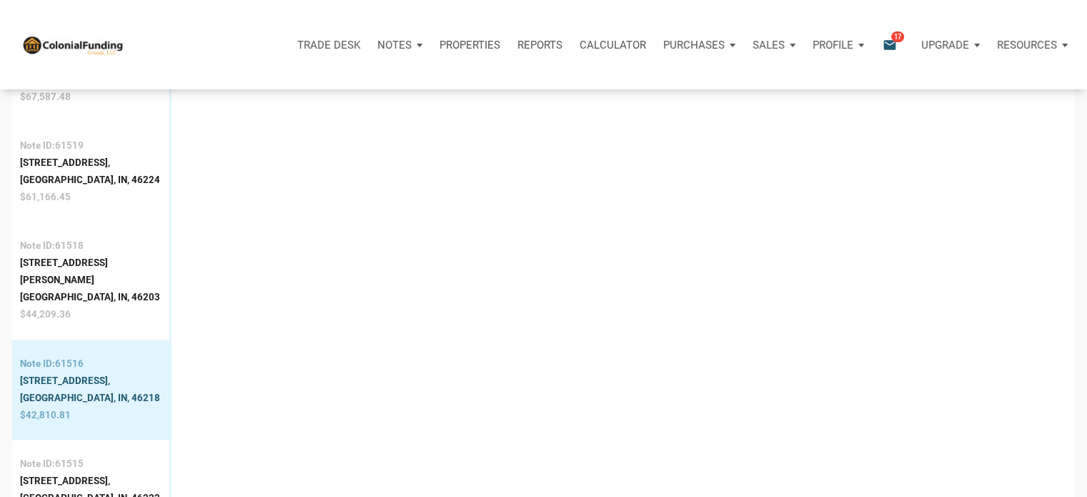
scroll to position [1725, 0]
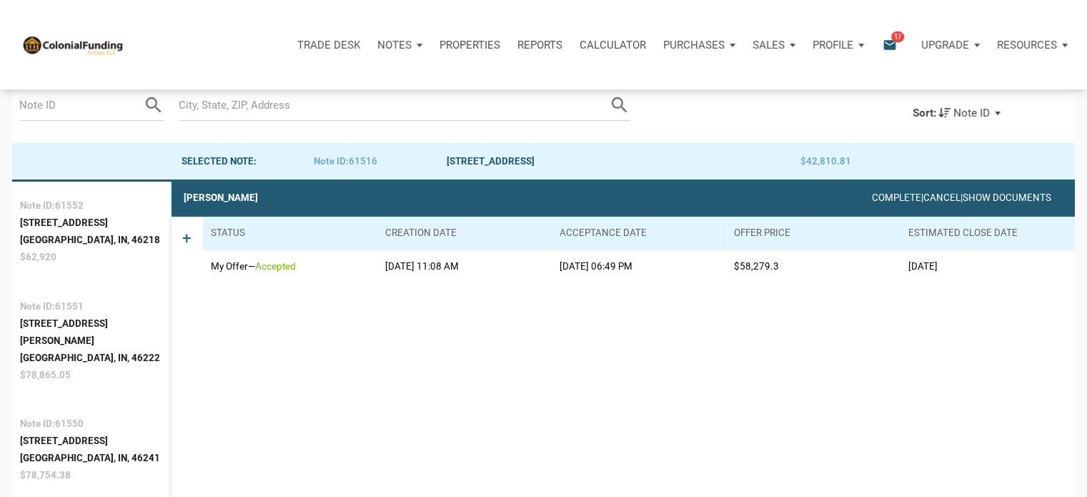
scroll to position [88, 0]
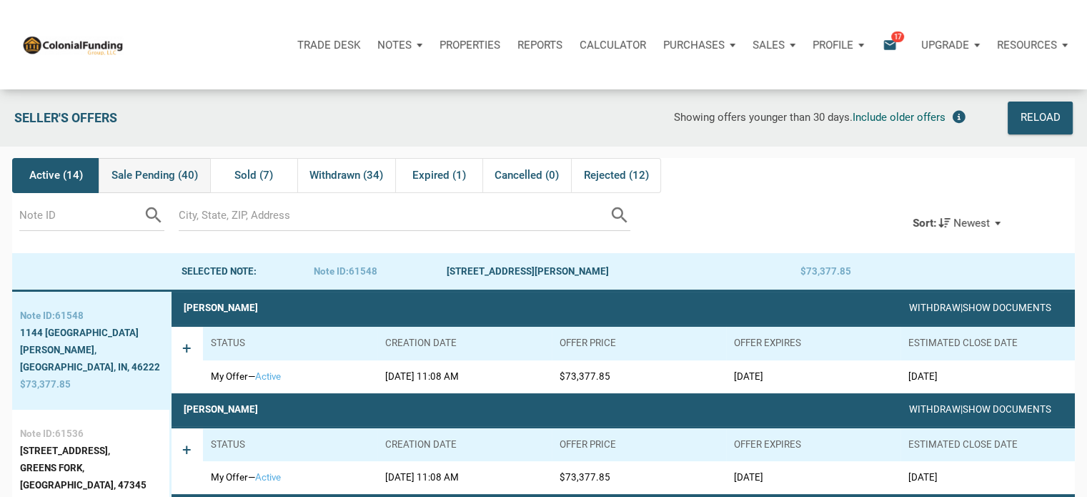
click at [134, 185] on div "Sale Pending (40)" at bounding box center [154, 175] width 111 height 34
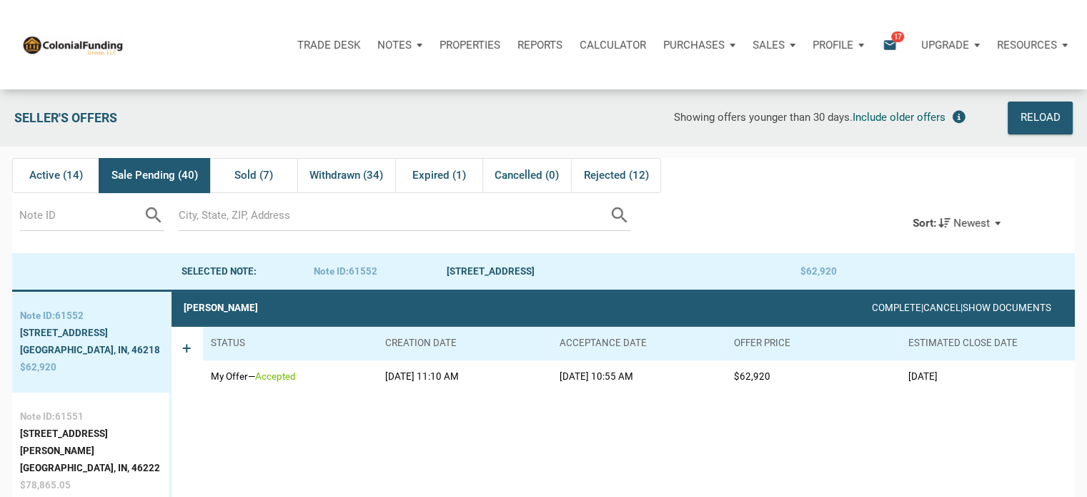
click at [1001, 224] on div "Sort: Newest" at bounding box center [957, 222] width 112 height 31
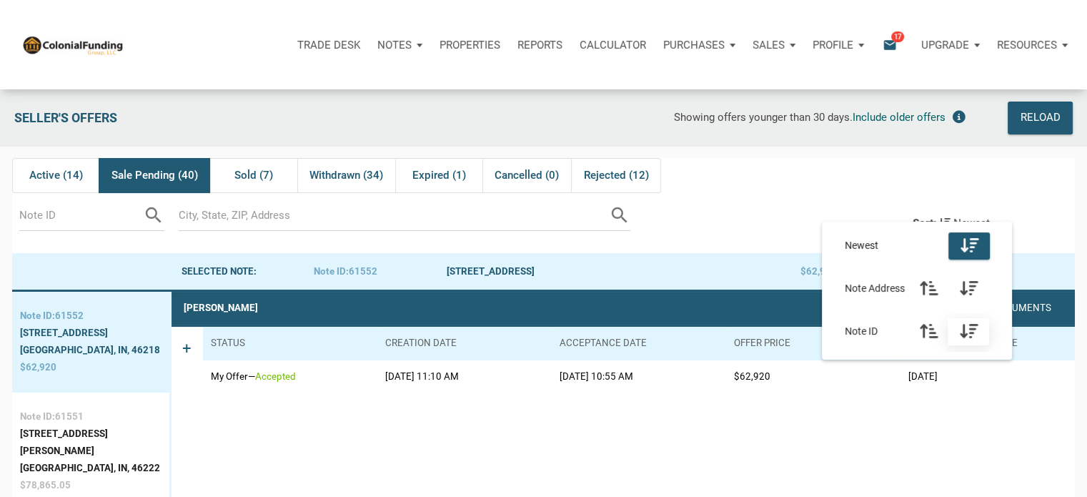
click at [970, 332] on icon "button" at bounding box center [969, 331] width 18 height 16
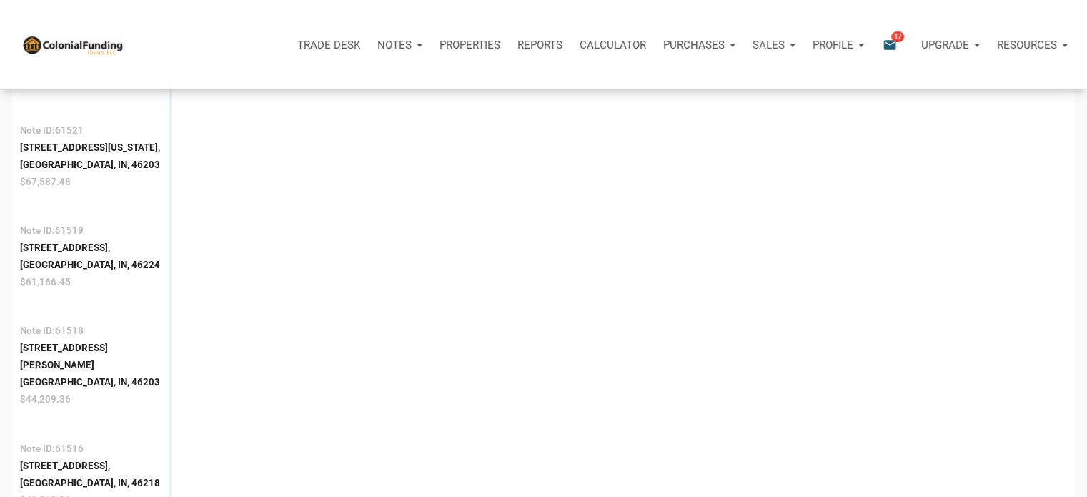
scroll to position [1627, 0]
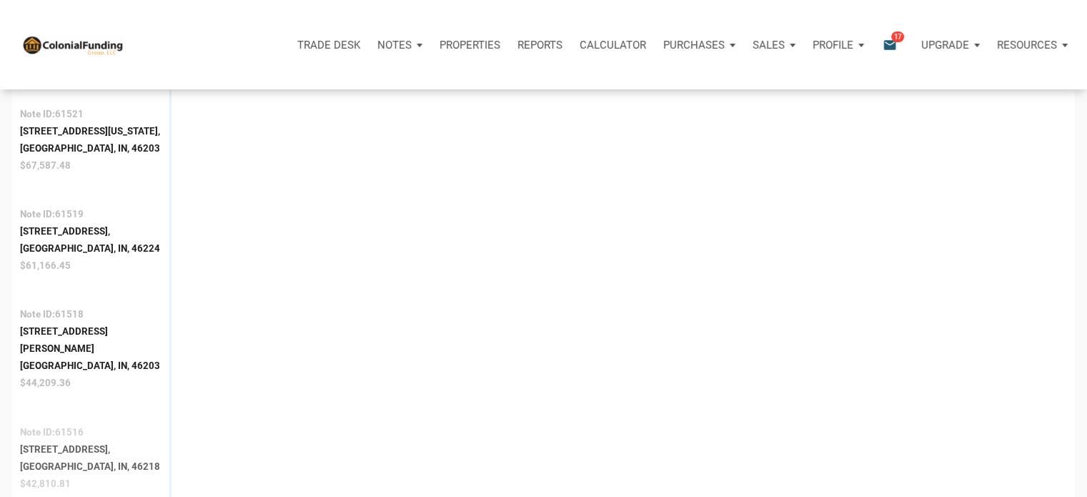
click at [77, 441] on div "[STREET_ADDRESS]," at bounding box center [90, 449] width 140 height 17
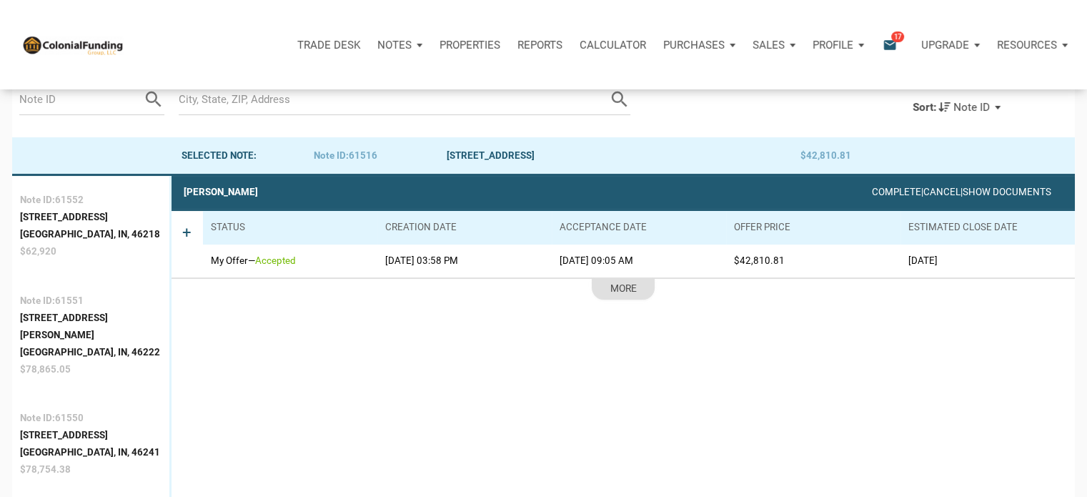
scroll to position [89, 0]
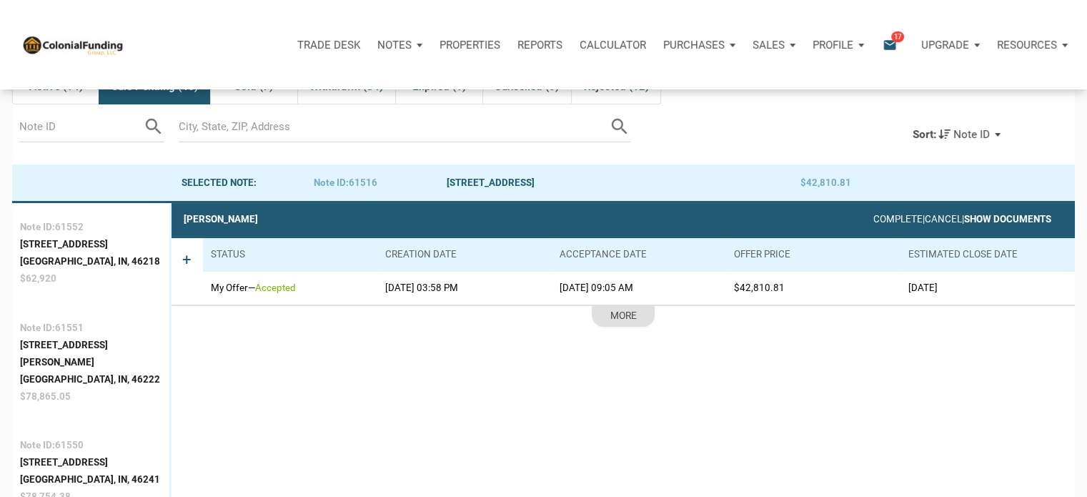
click at [1021, 219] on link "Show Documents" at bounding box center [1008, 219] width 87 height 11
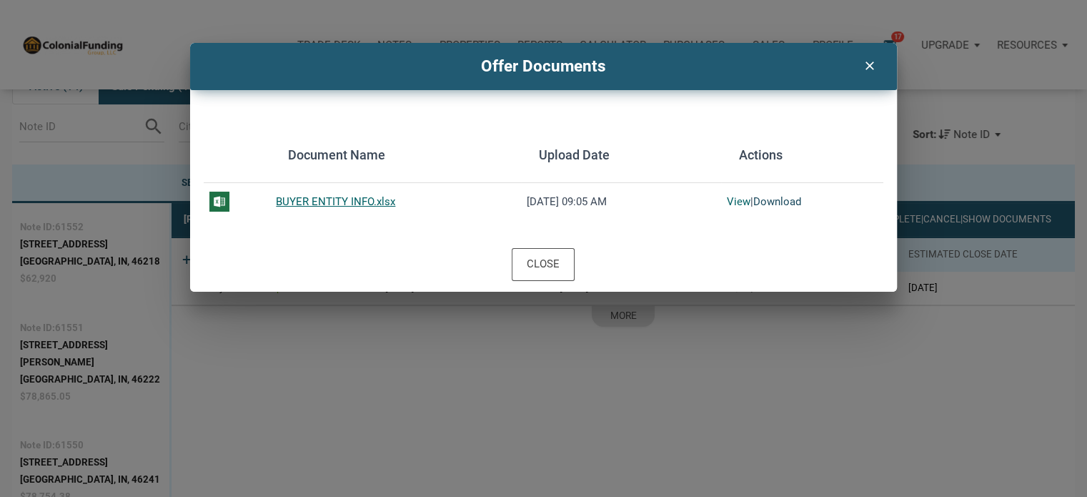
click at [768, 202] on link "Download" at bounding box center [778, 201] width 48 height 13
click at [868, 64] on icon "clear" at bounding box center [869, 63] width 17 height 19
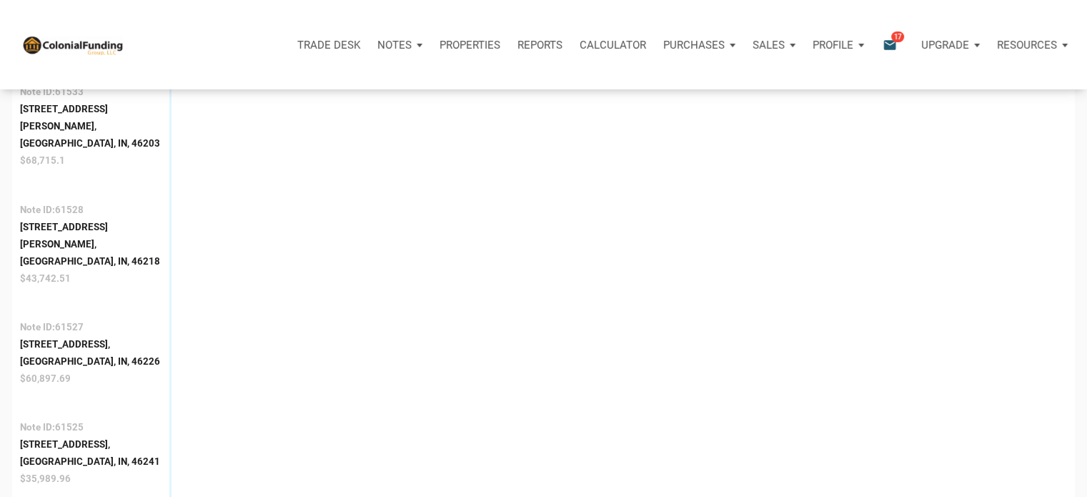
scroll to position [1062, 0]
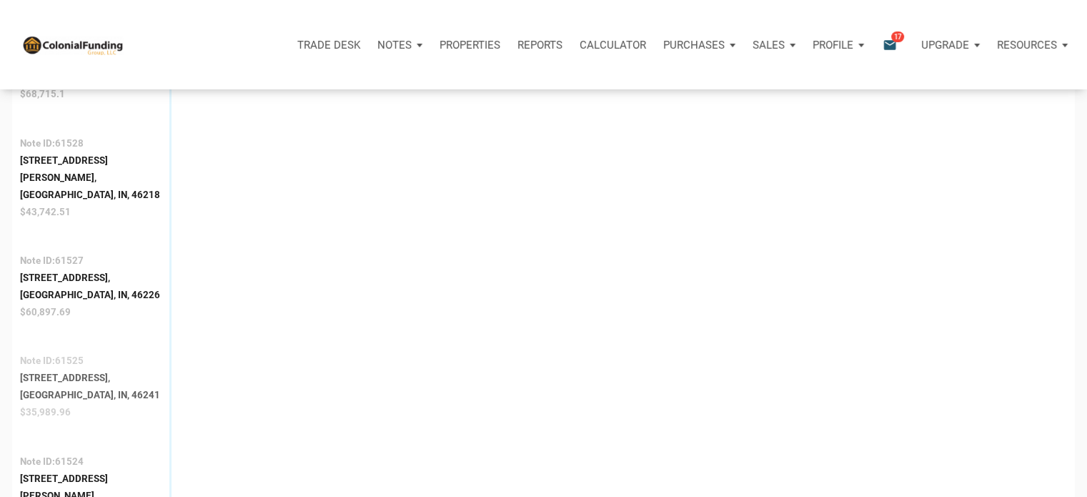
click at [61, 387] on div "[GEOGRAPHIC_DATA], IN, 46241" at bounding box center [90, 395] width 140 height 17
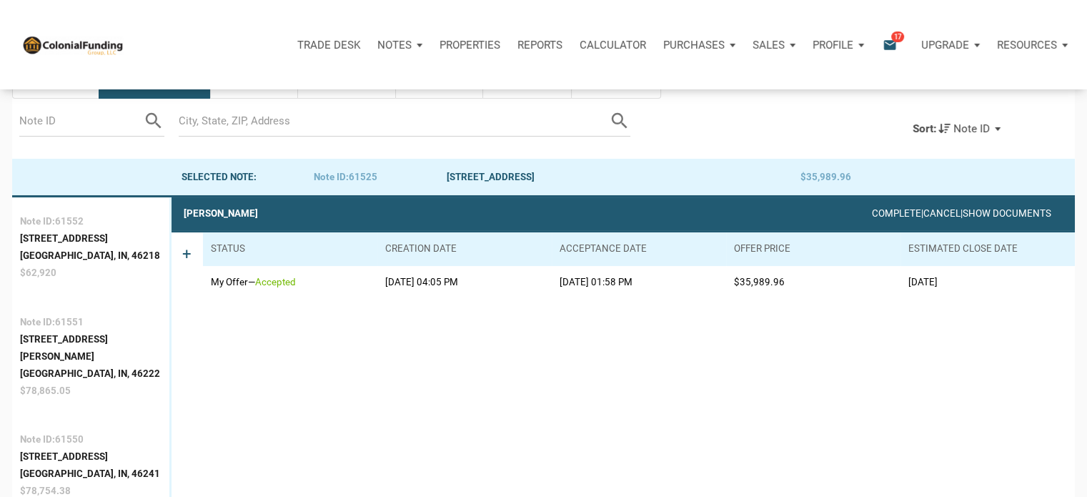
scroll to position [89, 0]
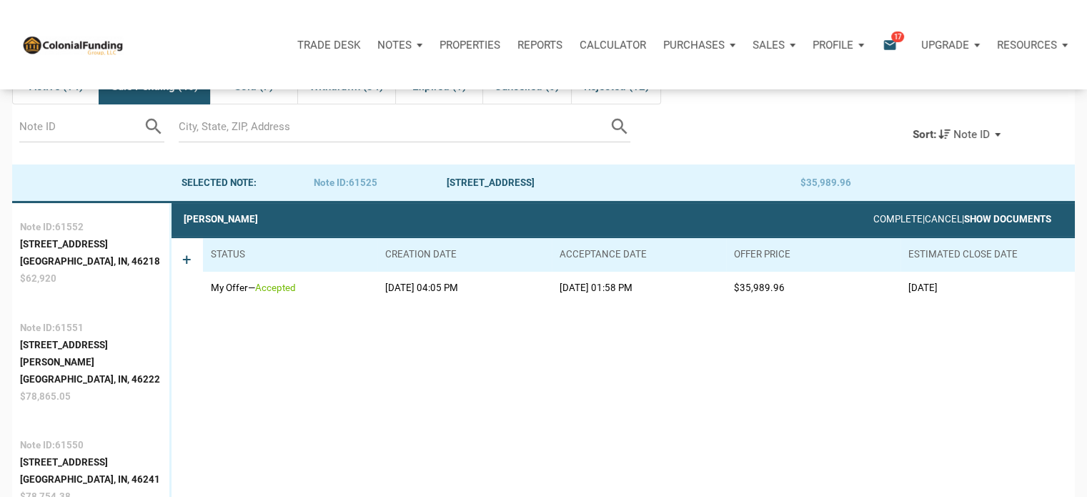
click at [992, 217] on link "Show Documents" at bounding box center [1008, 219] width 87 height 11
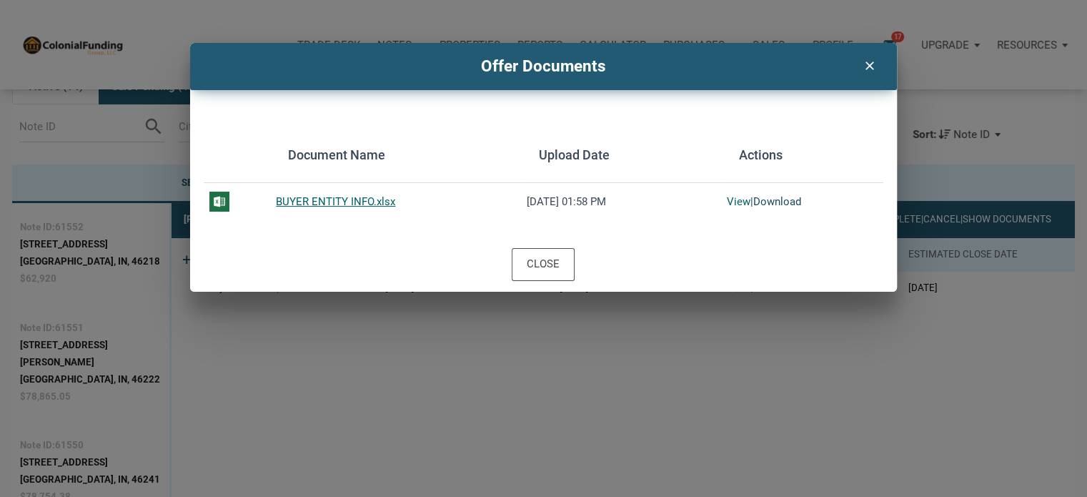
click at [773, 199] on link "Download" at bounding box center [778, 201] width 48 height 13
click at [769, 206] on link "Download" at bounding box center [778, 201] width 48 height 13
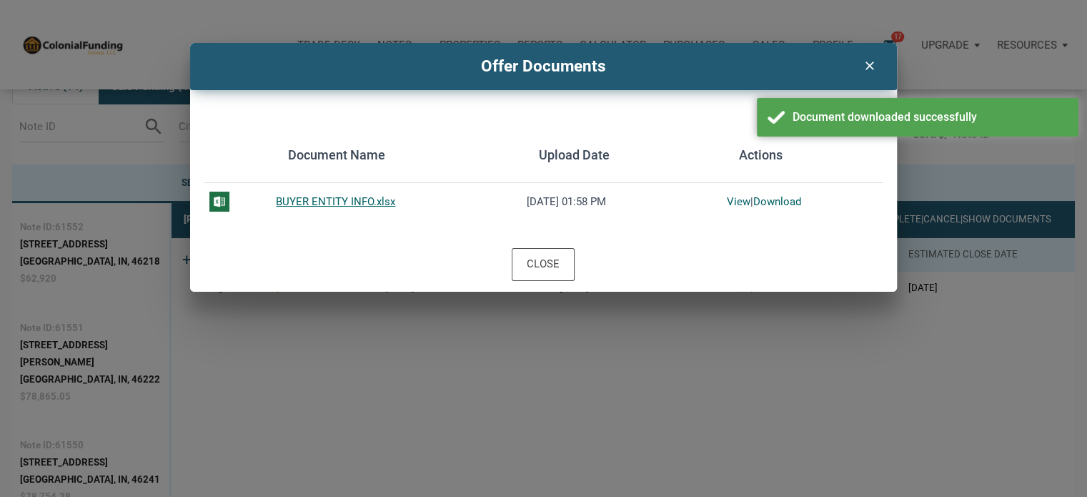
click at [866, 74] on div "clear" at bounding box center [870, 63] width 36 height 27
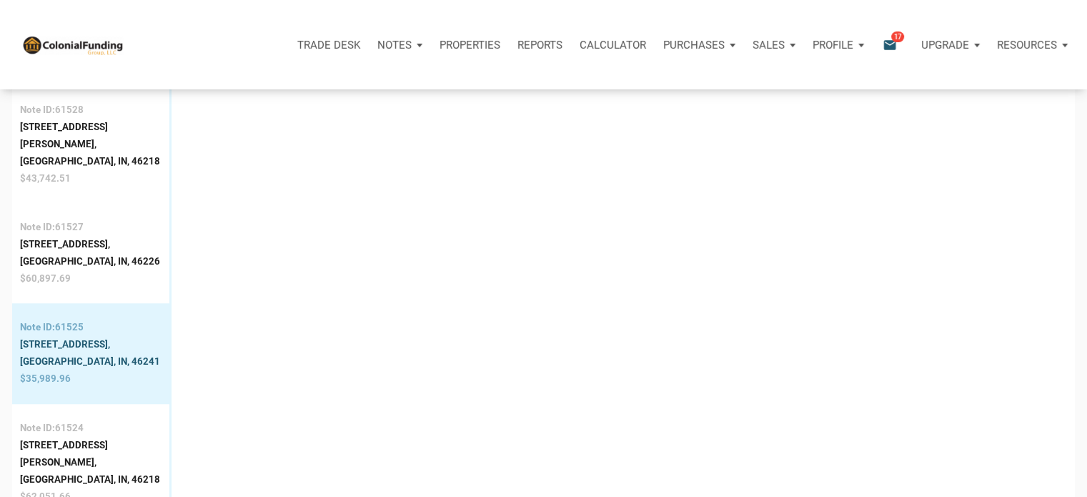
scroll to position [1101, 0]
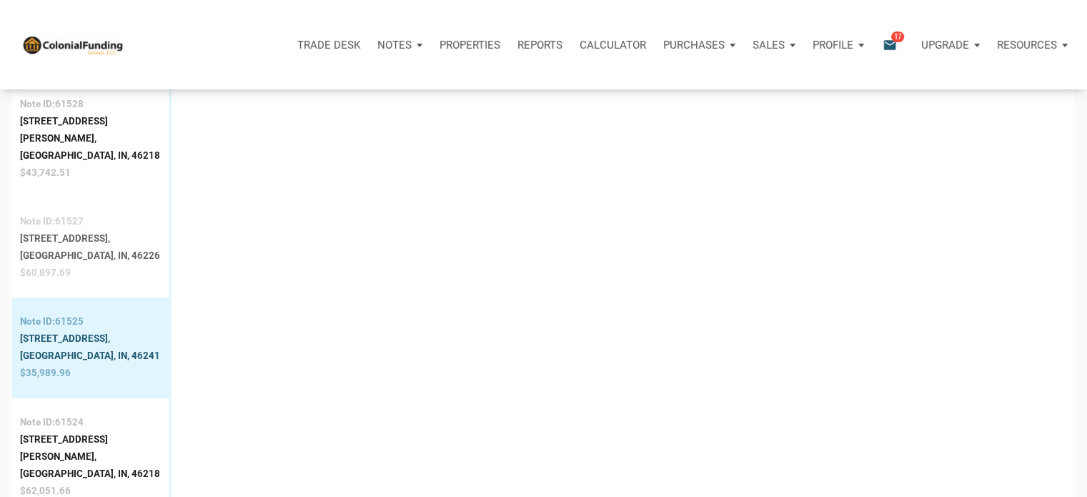
click at [65, 230] on div "[STREET_ADDRESS]," at bounding box center [90, 238] width 140 height 17
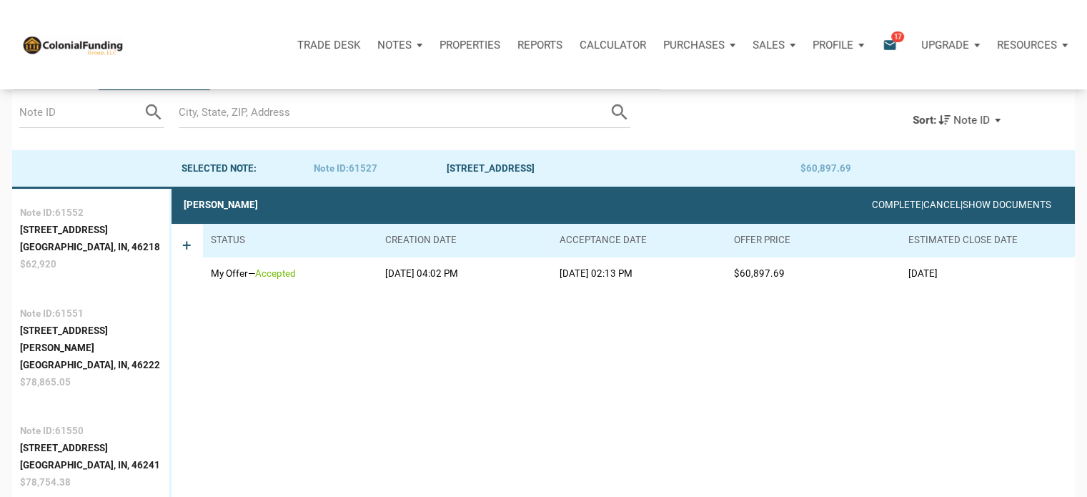
scroll to position [89, 0]
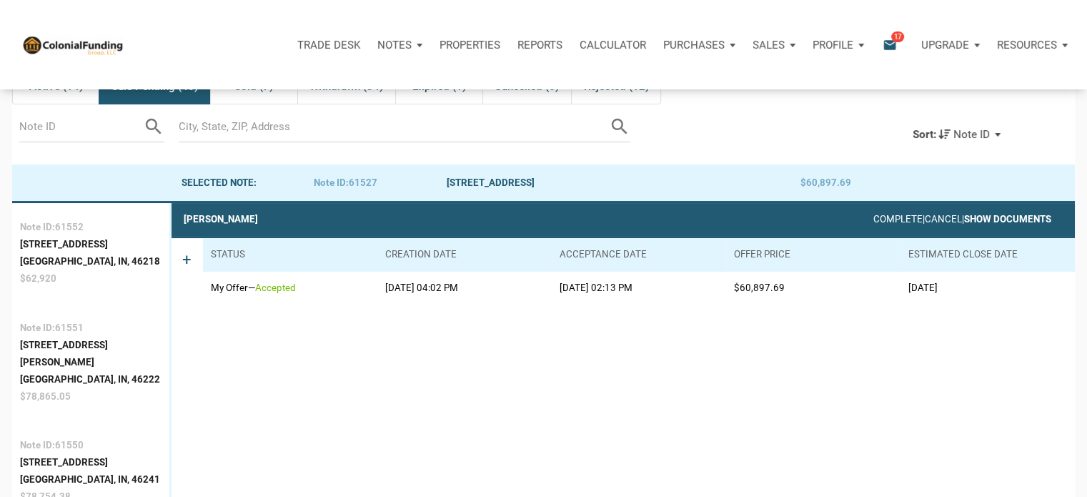
click at [1018, 222] on link "Show Documents" at bounding box center [1008, 219] width 87 height 11
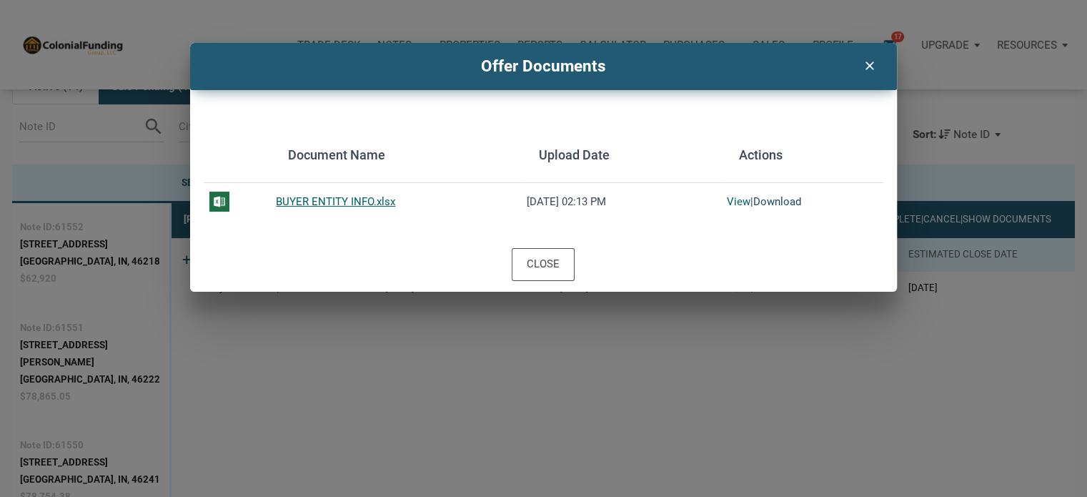
click at [769, 204] on link "Download" at bounding box center [778, 201] width 48 height 13
click at [862, 60] on icon "clear" at bounding box center [869, 63] width 17 height 19
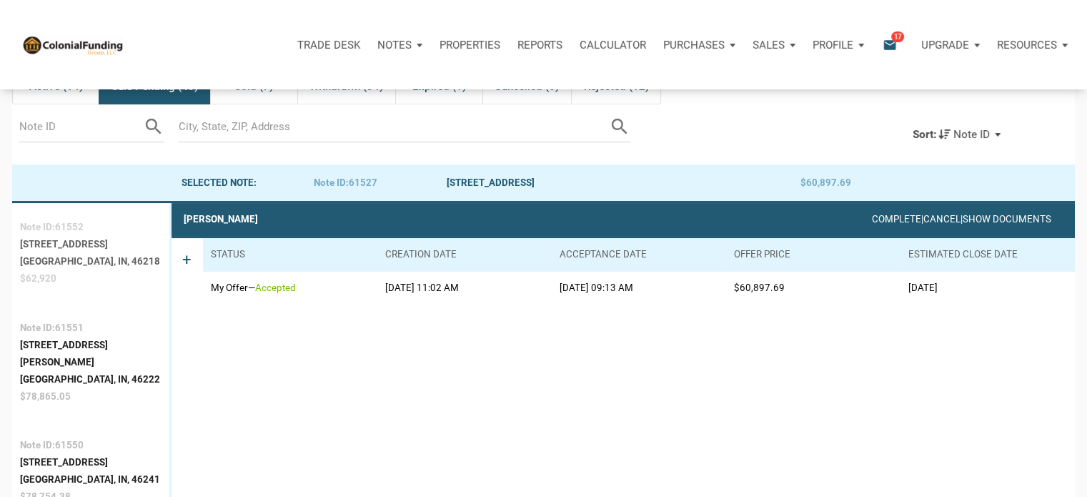
click at [71, 250] on div "[STREET_ADDRESS]" at bounding box center [90, 244] width 140 height 17
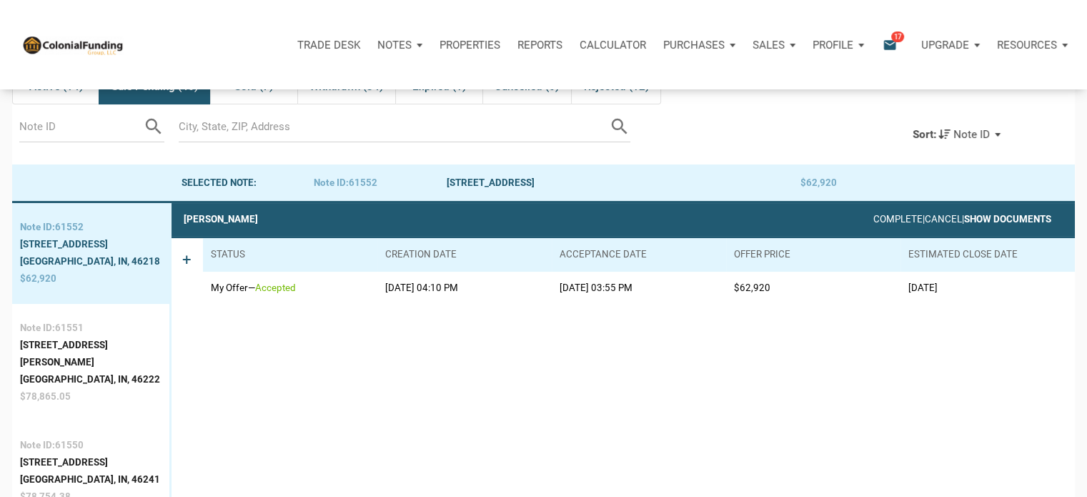
click at [1020, 216] on link "Show Documents" at bounding box center [1008, 219] width 87 height 11
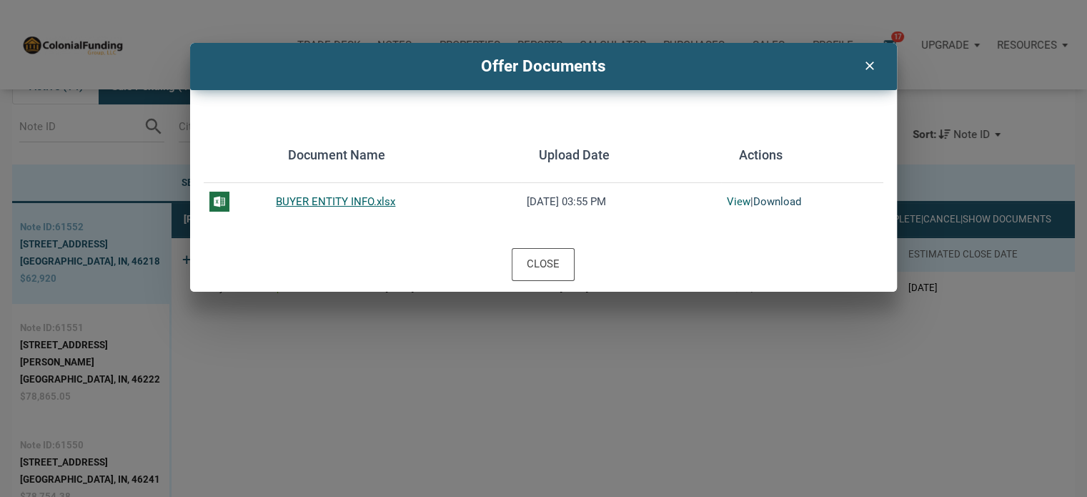
click at [784, 202] on link "Download" at bounding box center [778, 201] width 48 height 13
click at [867, 56] on icon "clear" at bounding box center [869, 63] width 17 height 19
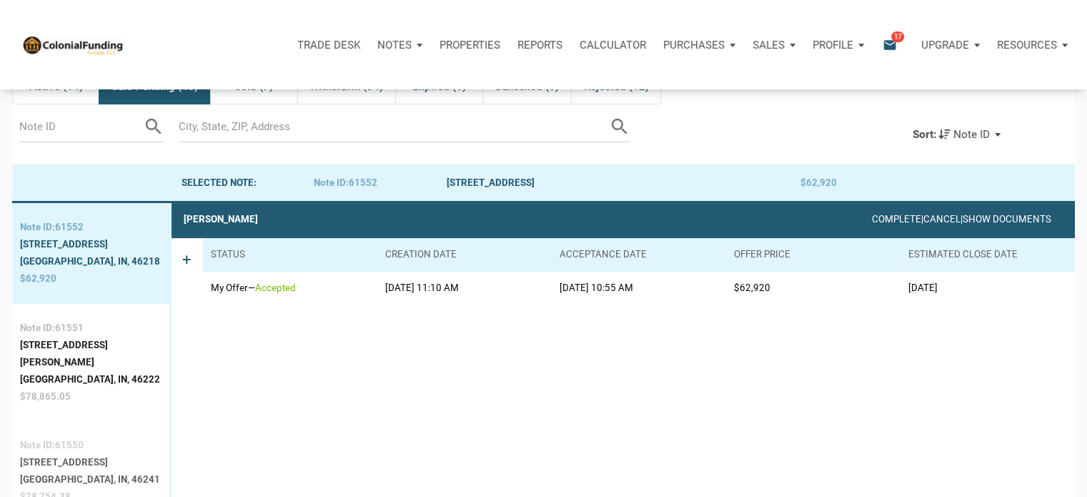
click at [49, 454] on div "[STREET_ADDRESS]" at bounding box center [90, 462] width 140 height 17
click at [985, 217] on link "Show Documents" at bounding box center [1008, 219] width 87 height 11
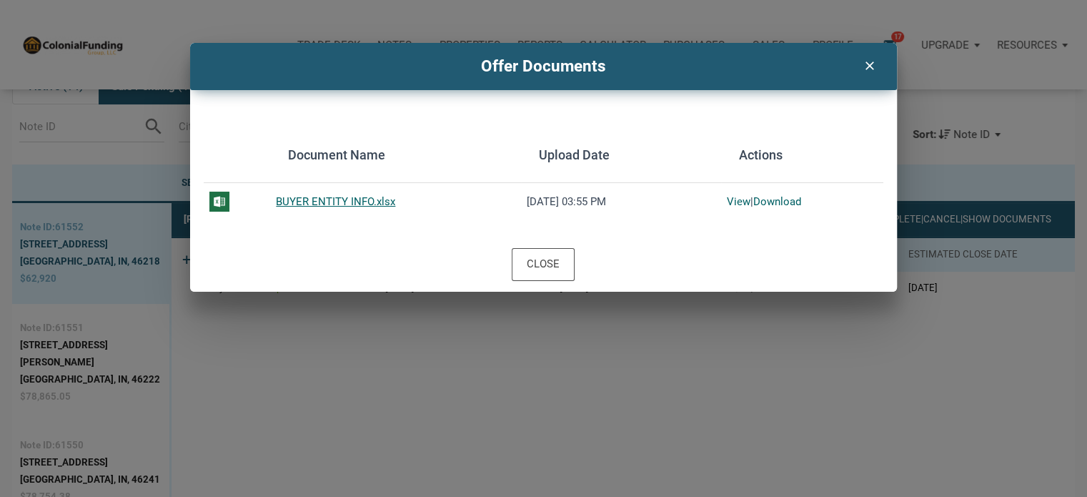
click at [761, 194] on td "View | Download" at bounding box center [802, 201] width 162 height 37
click at [764, 202] on link "Download" at bounding box center [778, 201] width 48 height 13
click at [868, 61] on icon "clear" at bounding box center [869, 63] width 17 height 19
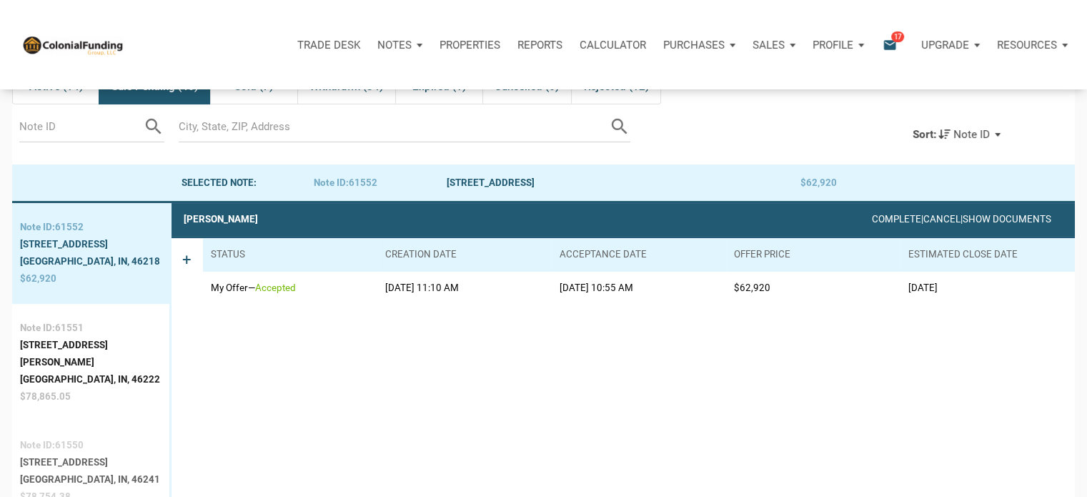
click at [49, 454] on div "[STREET_ADDRESS]" at bounding box center [90, 462] width 140 height 17
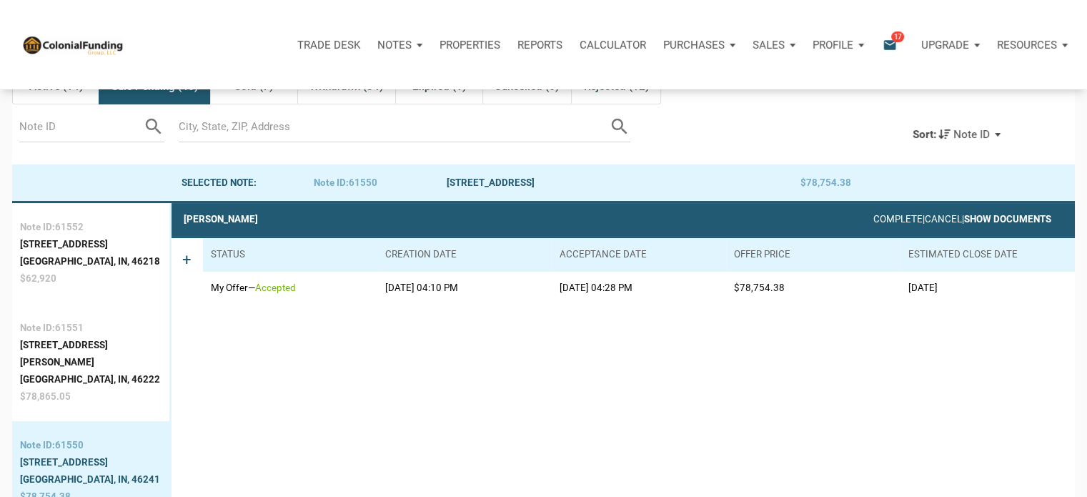
click at [1018, 219] on link "Show Documents" at bounding box center [1008, 219] width 87 height 11
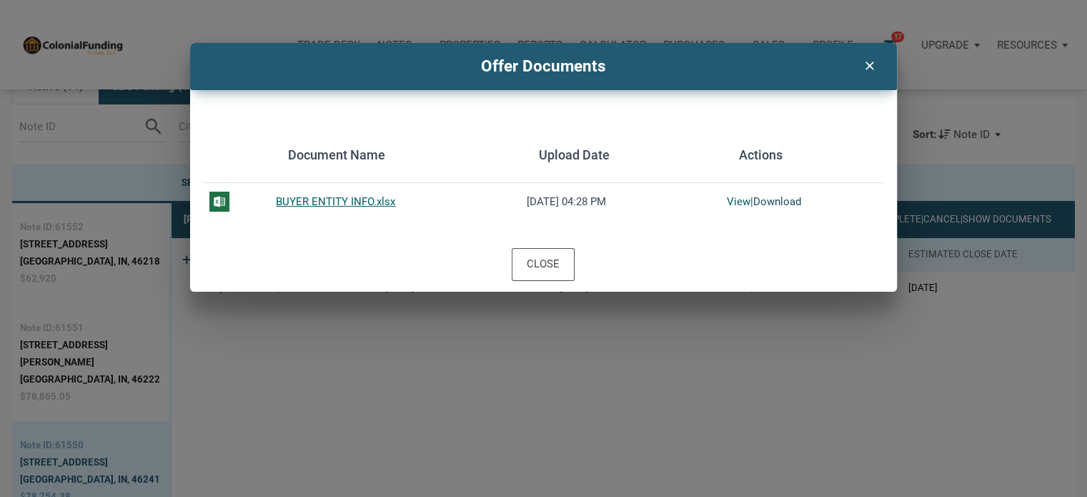
click at [781, 201] on link "Download" at bounding box center [778, 201] width 48 height 13
click at [868, 63] on icon "clear" at bounding box center [869, 63] width 17 height 19
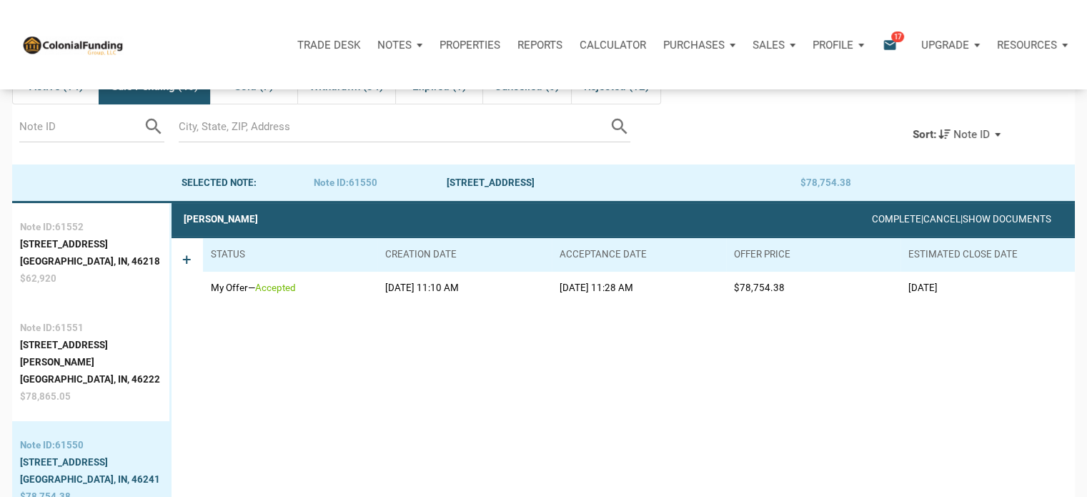
drag, startPoint x: 261, startPoint y: 220, endPoint x: 184, endPoint y: 211, distance: 77.8
click at [184, 211] on div "[PERSON_NAME] Complete | Cancel | Show Documents" at bounding box center [624, 219] width 904 height 33
copy div "[PERSON_NAME]"
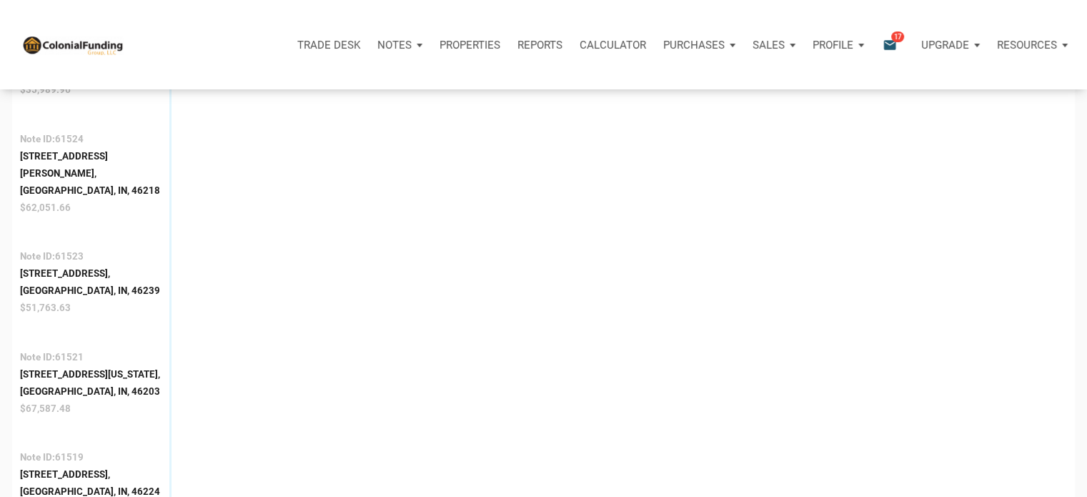
scroll to position [1390, 0]
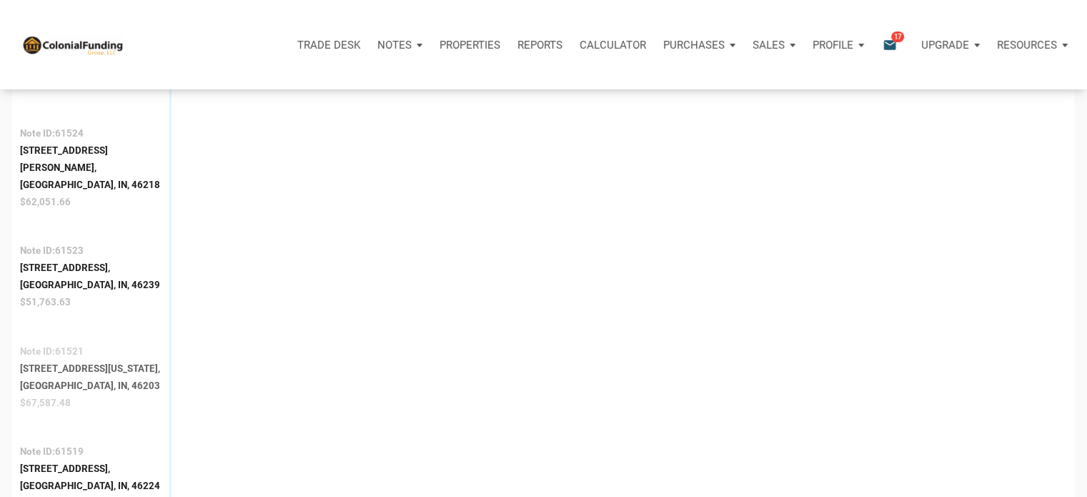
click at [54, 360] on div "[STREET_ADDRESS][US_STATE]," at bounding box center [90, 368] width 140 height 17
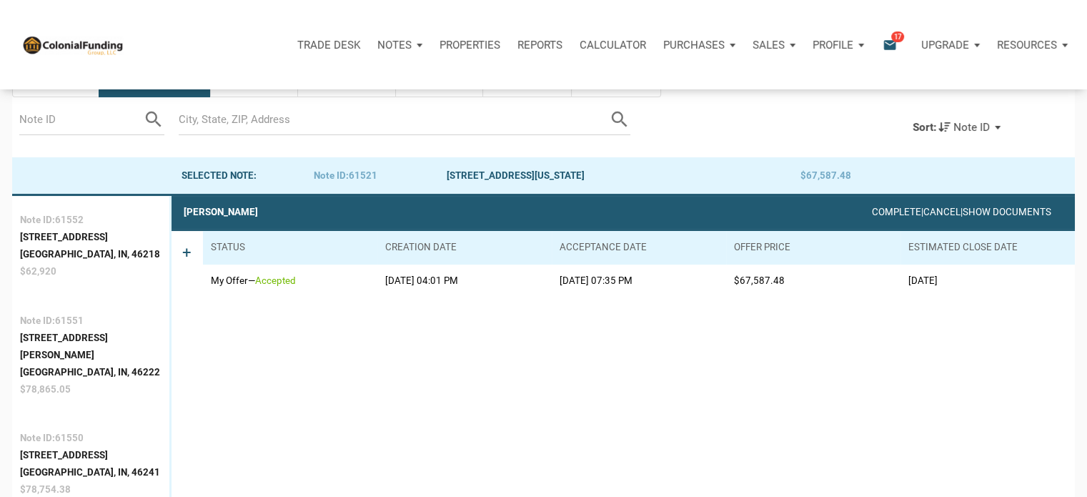
scroll to position [89, 0]
